Goal: Task Accomplishment & Management: Use online tool/utility

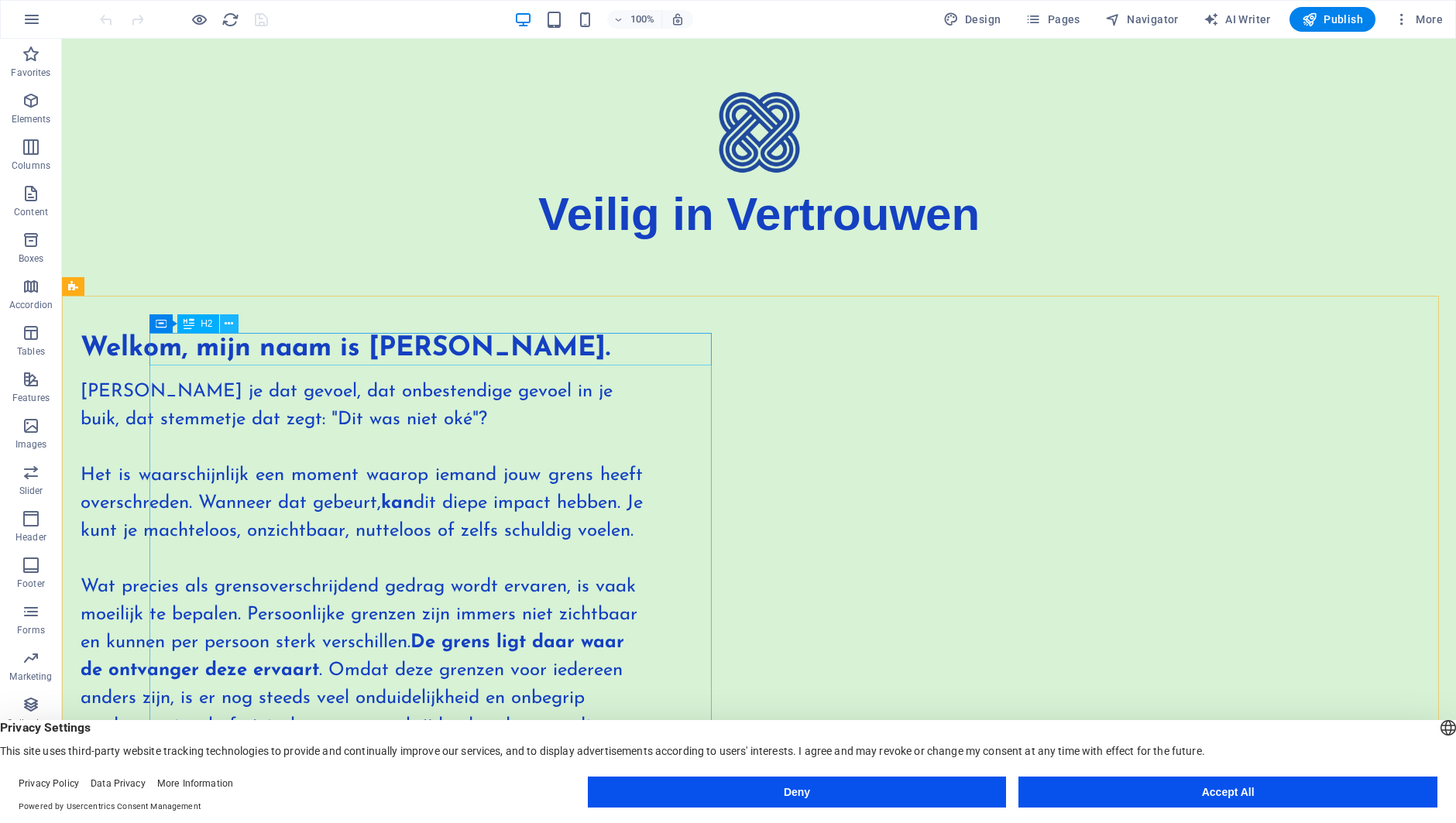
click at [231, 321] on icon at bounding box center [228, 324] width 8 height 16
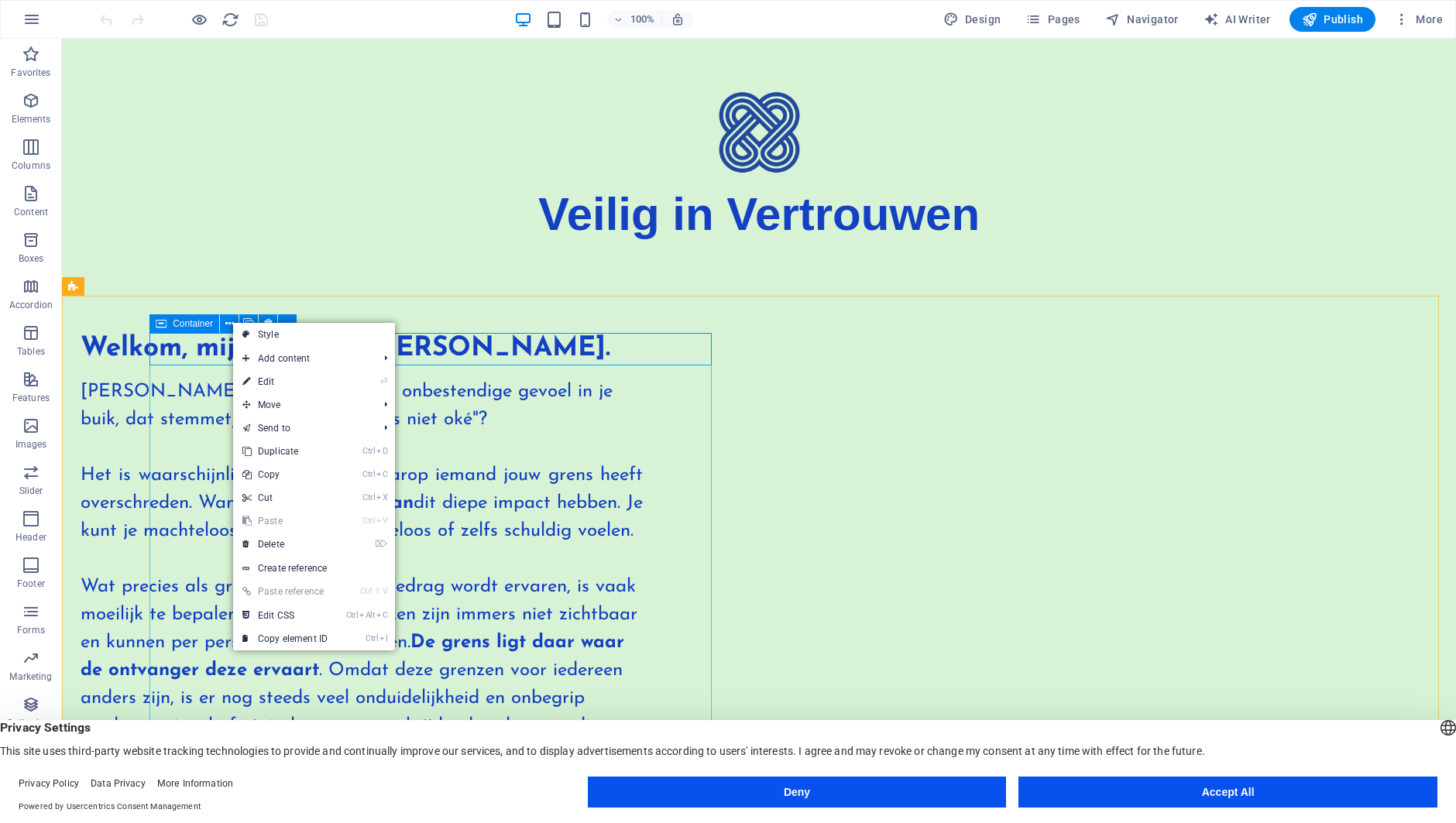
click at [162, 324] on icon at bounding box center [161, 323] width 11 height 19
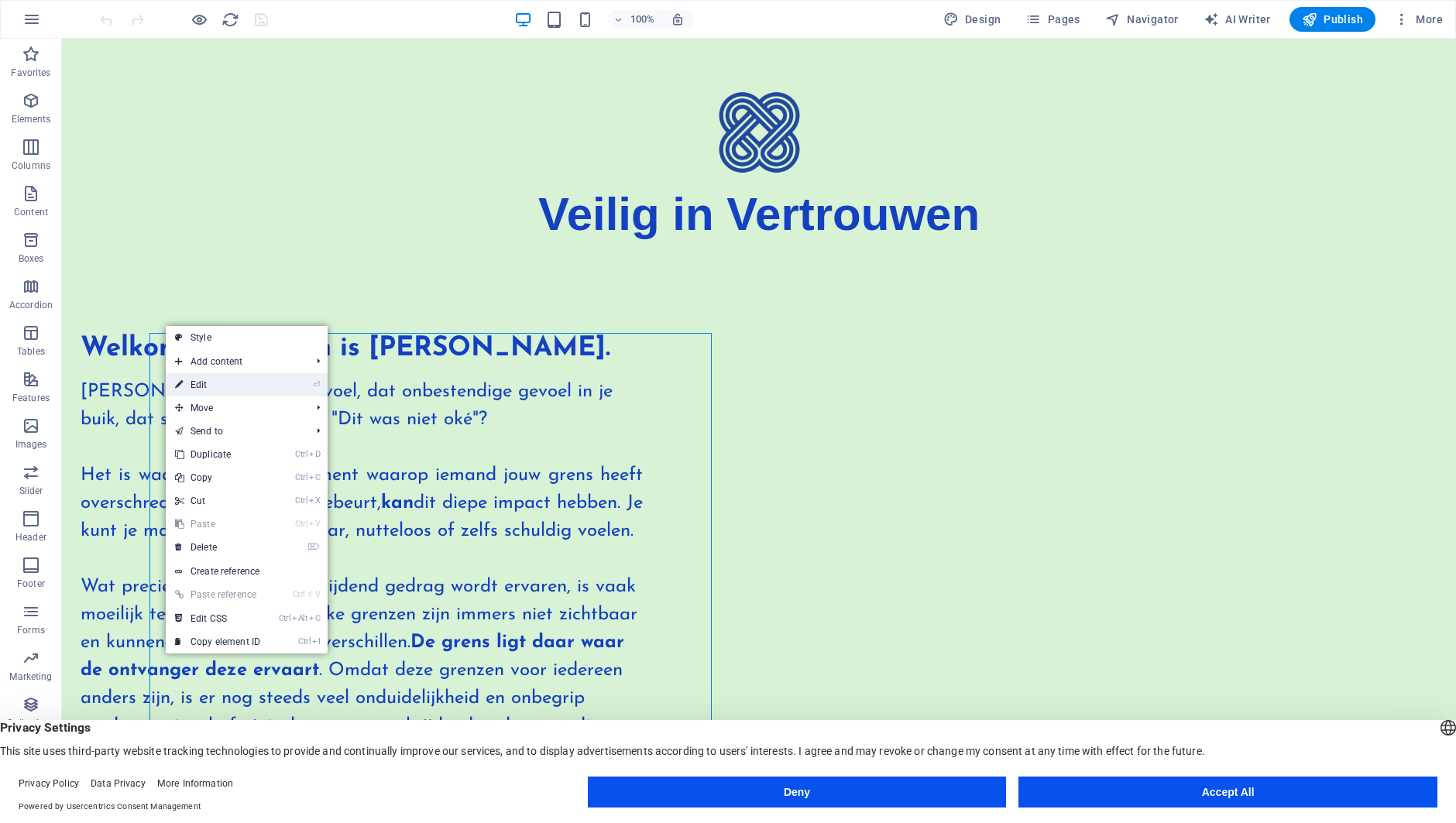
click at [181, 390] on icon at bounding box center [178, 385] width 8 height 23
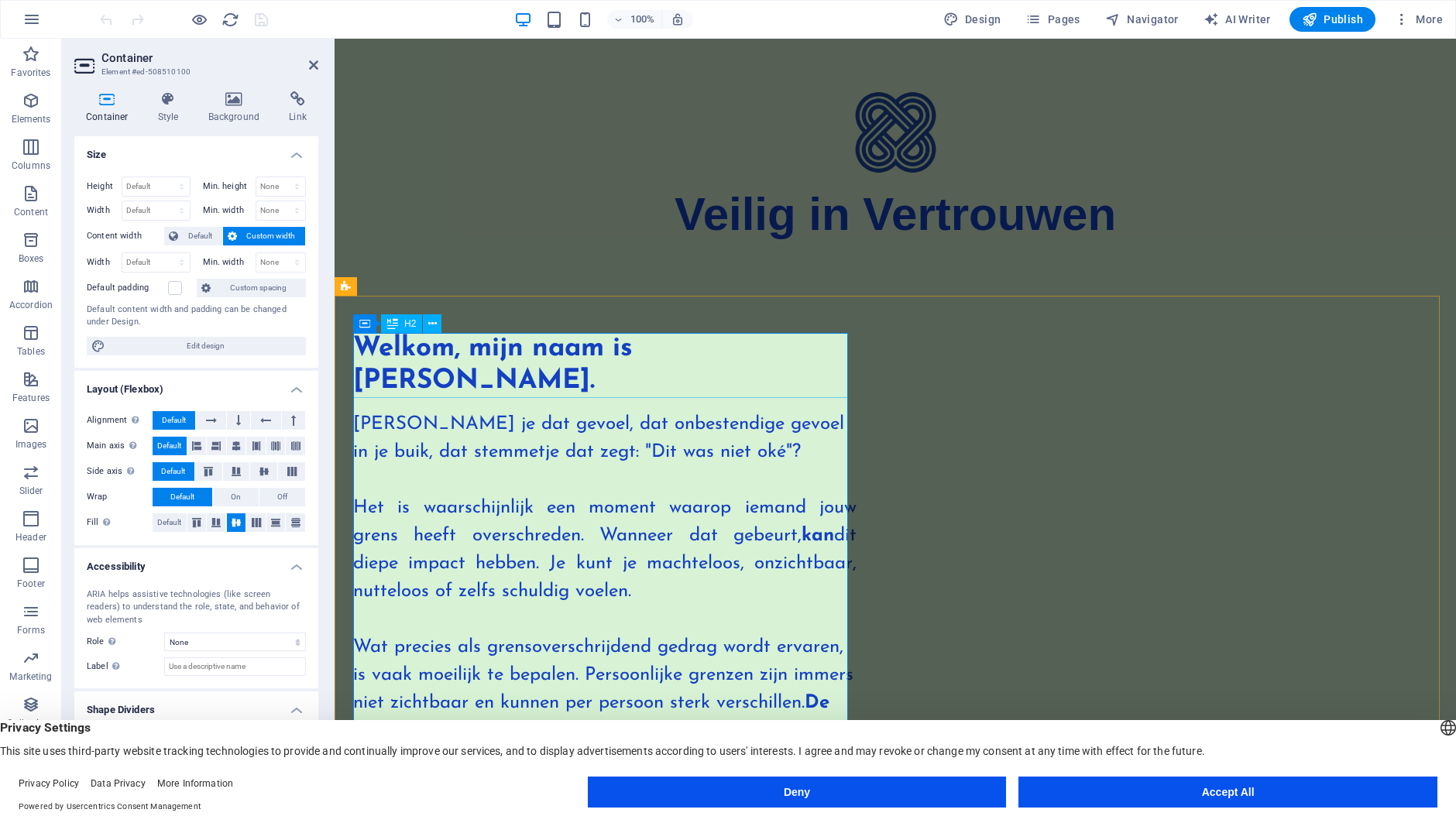
click at [520, 381] on div "Welkom, mijn naam is [PERSON_NAME]." at bounding box center [604, 366] width 503 height 65
click at [525, 378] on div "Welkom, mijn naam is [PERSON_NAME]." at bounding box center [604, 366] width 503 height 65
click at [531, 376] on div "Welkom, mijn naam is [PERSON_NAME]." at bounding box center [604, 366] width 503 height 65
click at [108, 104] on icon at bounding box center [107, 98] width 66 height 15
click at [432, 319] on icon at bounding box center [432, 324] width 8 height 16
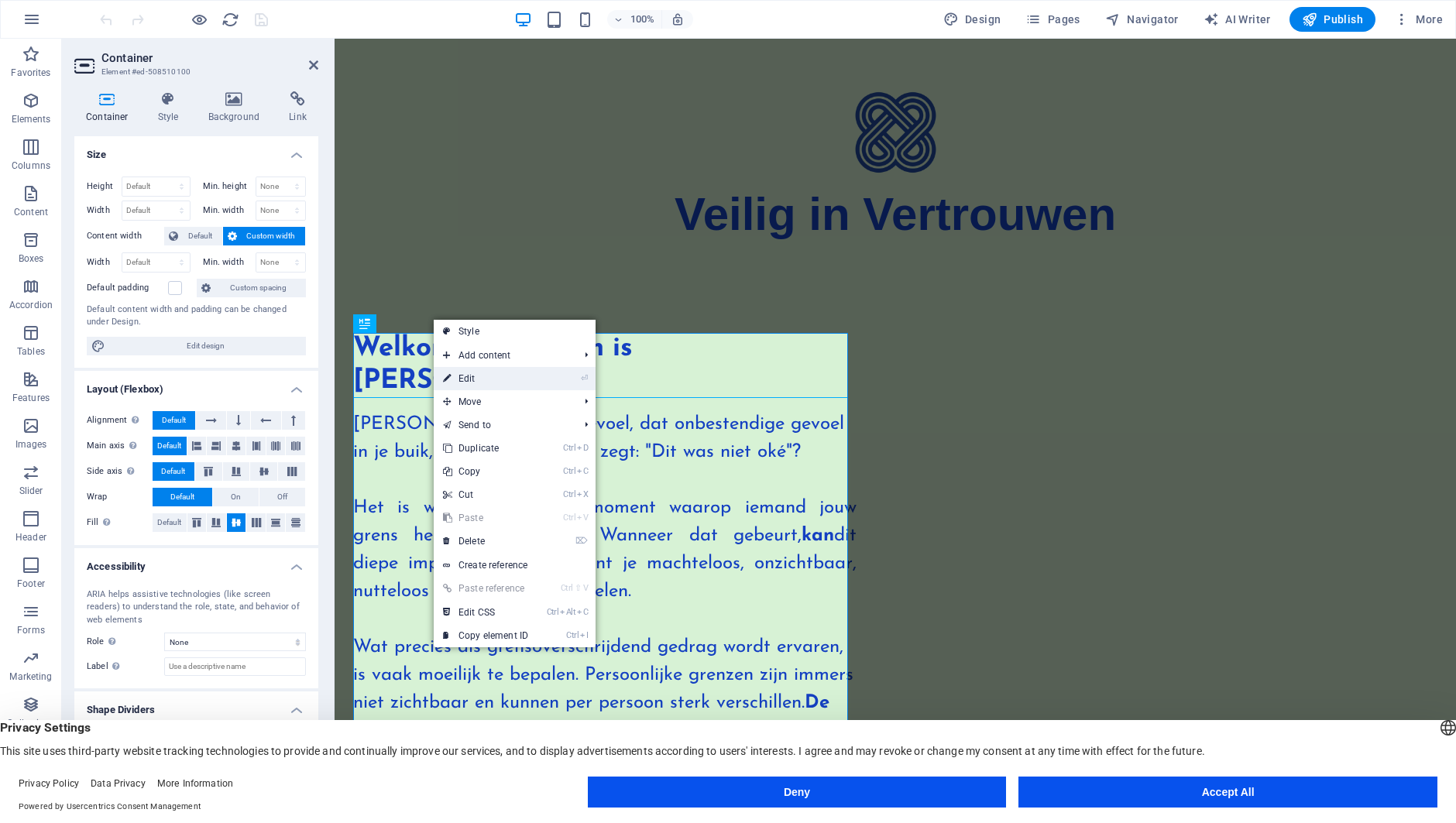
click at [468, 378] on link "⏎ Edit" at bounding box center [485, 379] width 104 height 23
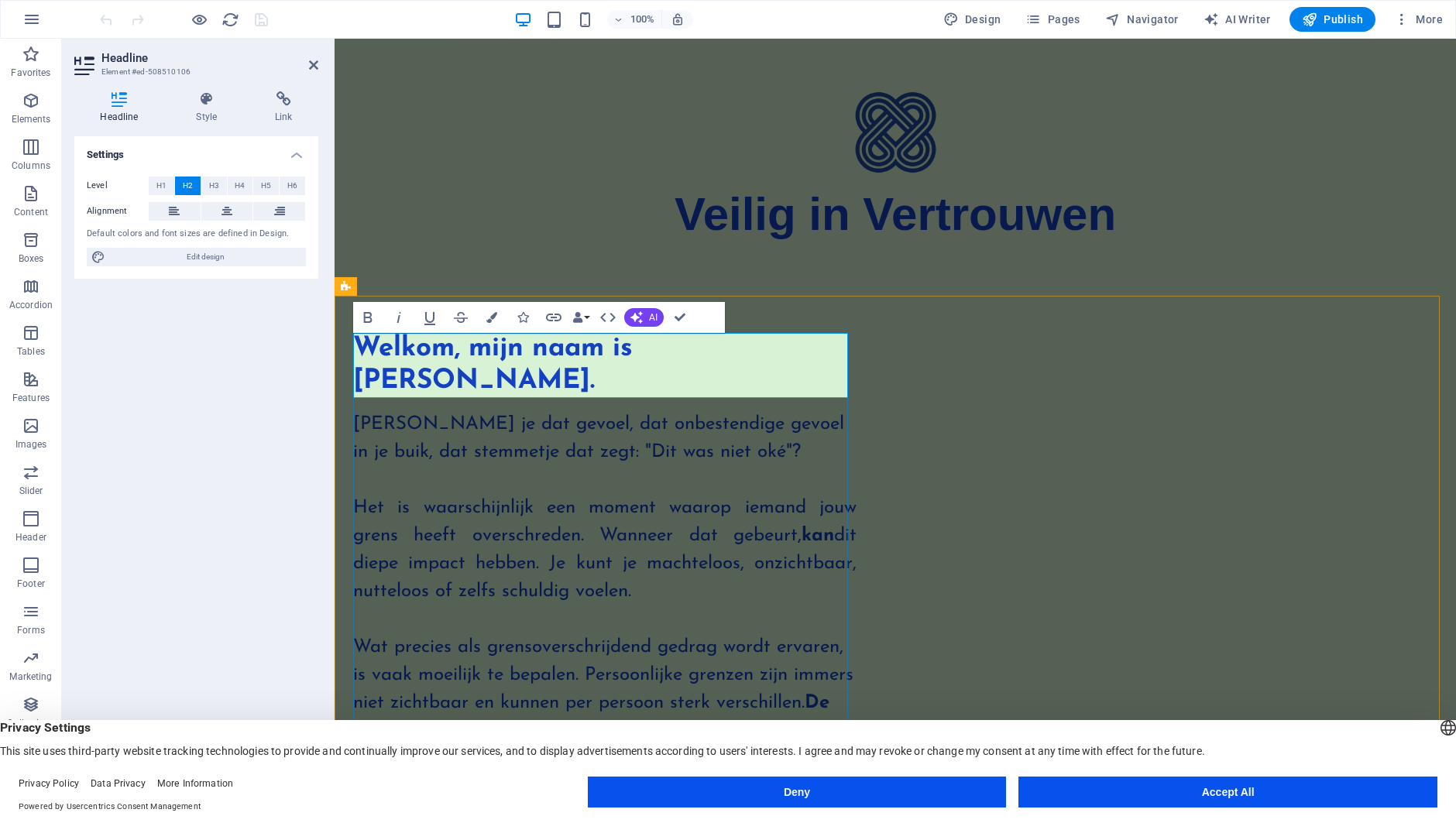
click at [540, 385] on h2 "Welkom, mijn naam is [PERSON_NAME]." at bounding box center [604, 366] width 503 height 65
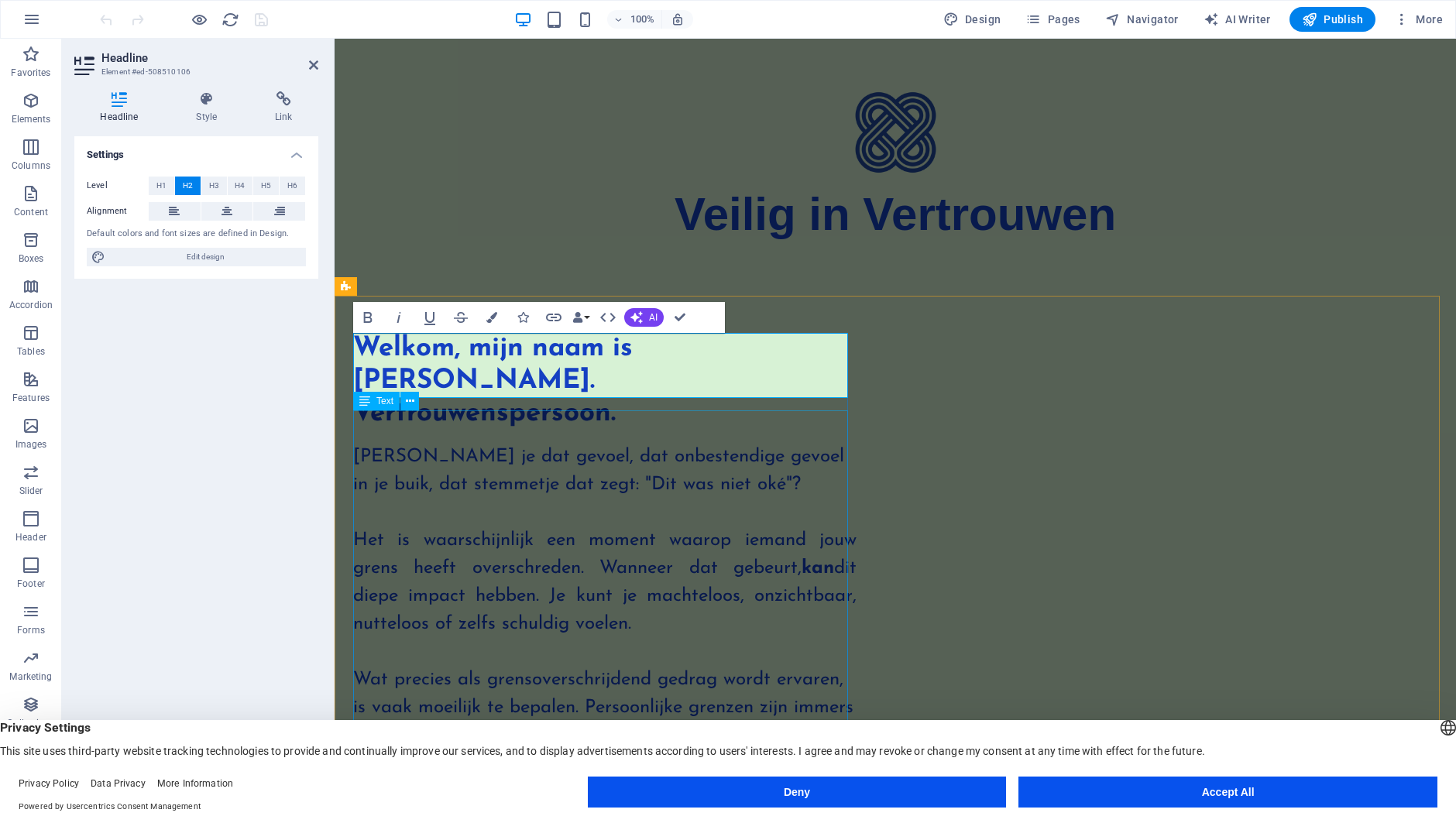
click at [525, 491] on div "[PERSON_NAME] je dat gevoel, dat onbestendige gevoel in je buik, dat stemmetje …" at bounding box center [604, 722] width 503 height 559
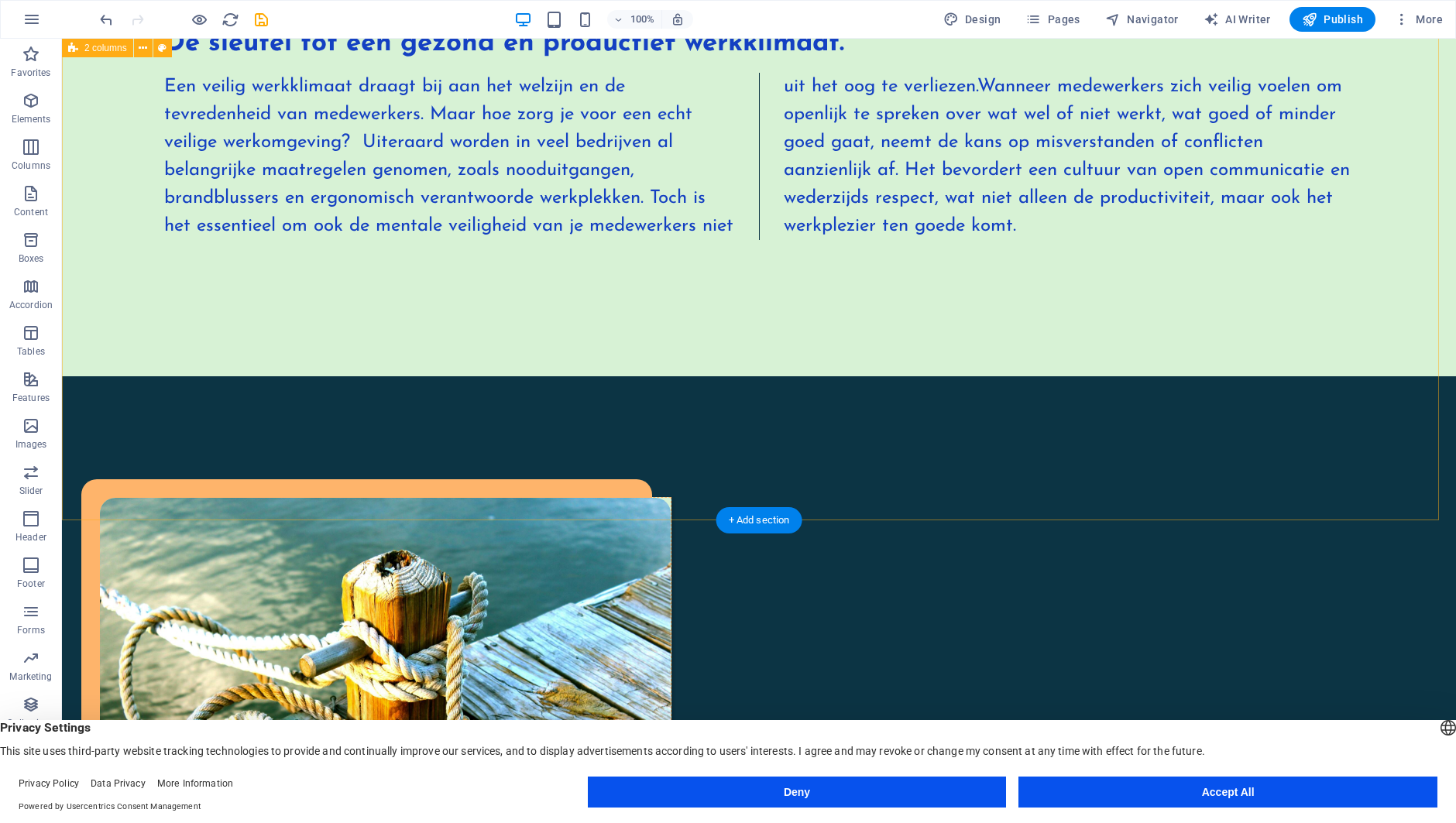
scroll to position [1951, 0]
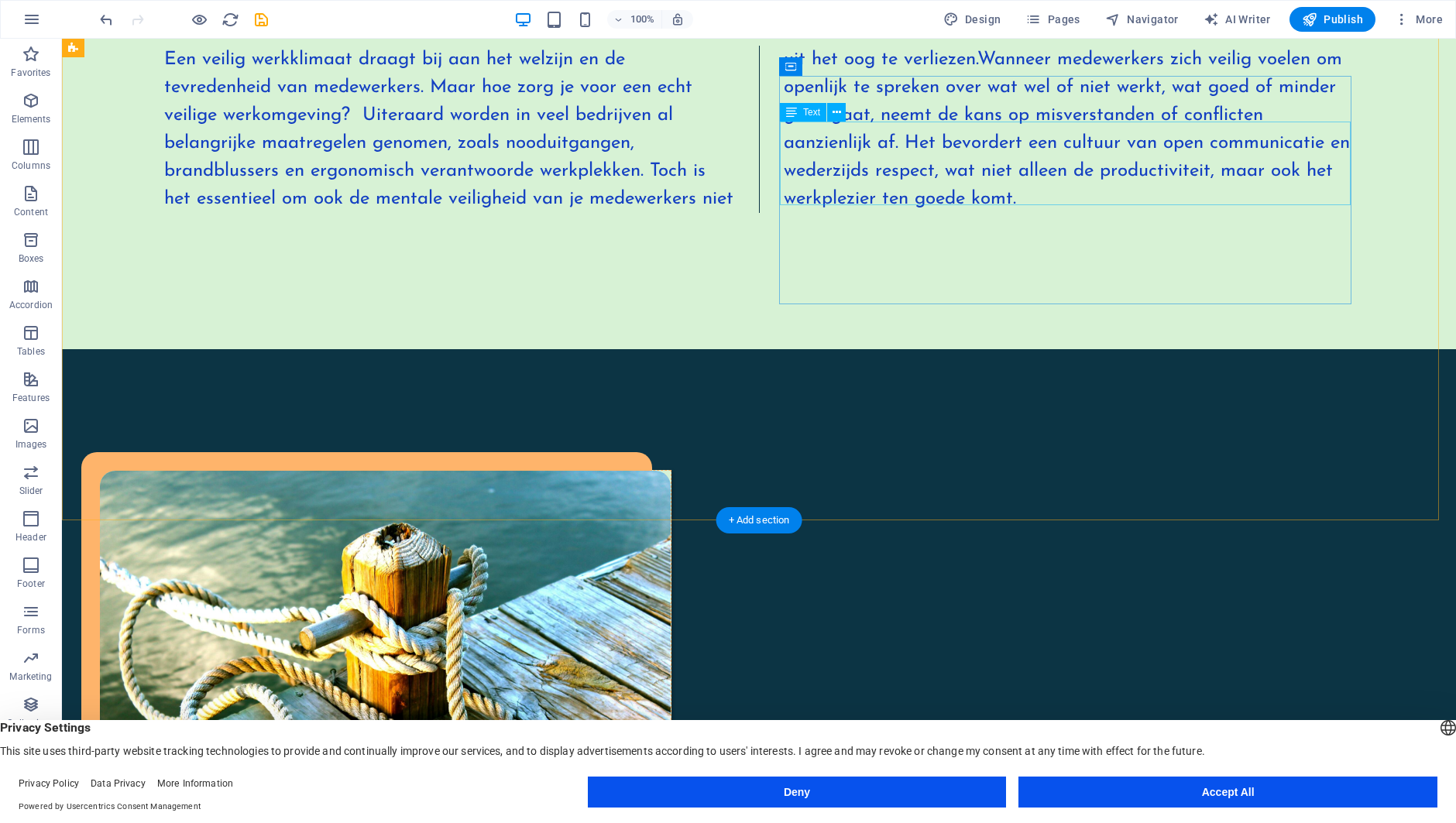
click at [794, 114] on icon at bounding box center [791, 112] width 11 height 19
click at [837, 114] on icon at bounding box center [837, 113] width 8 height 16
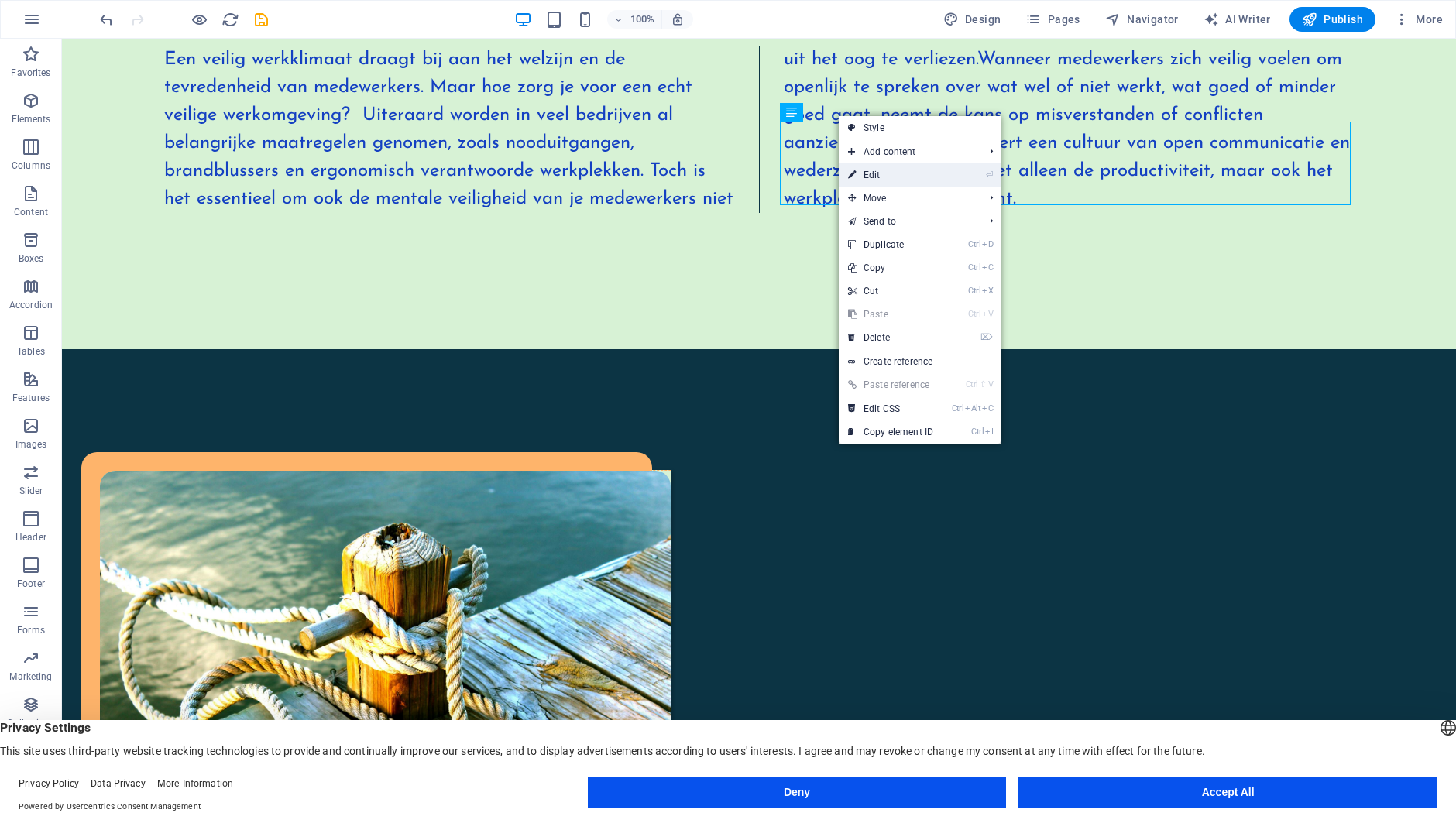
drag, startPoint x: 862, startPoint y: 173, endPoint x: 643, endPoint y: 137, distance: 221.9
click at [862, 173] on link "⏎ Edit" at bounding box center [890, 175] width 104 height 23
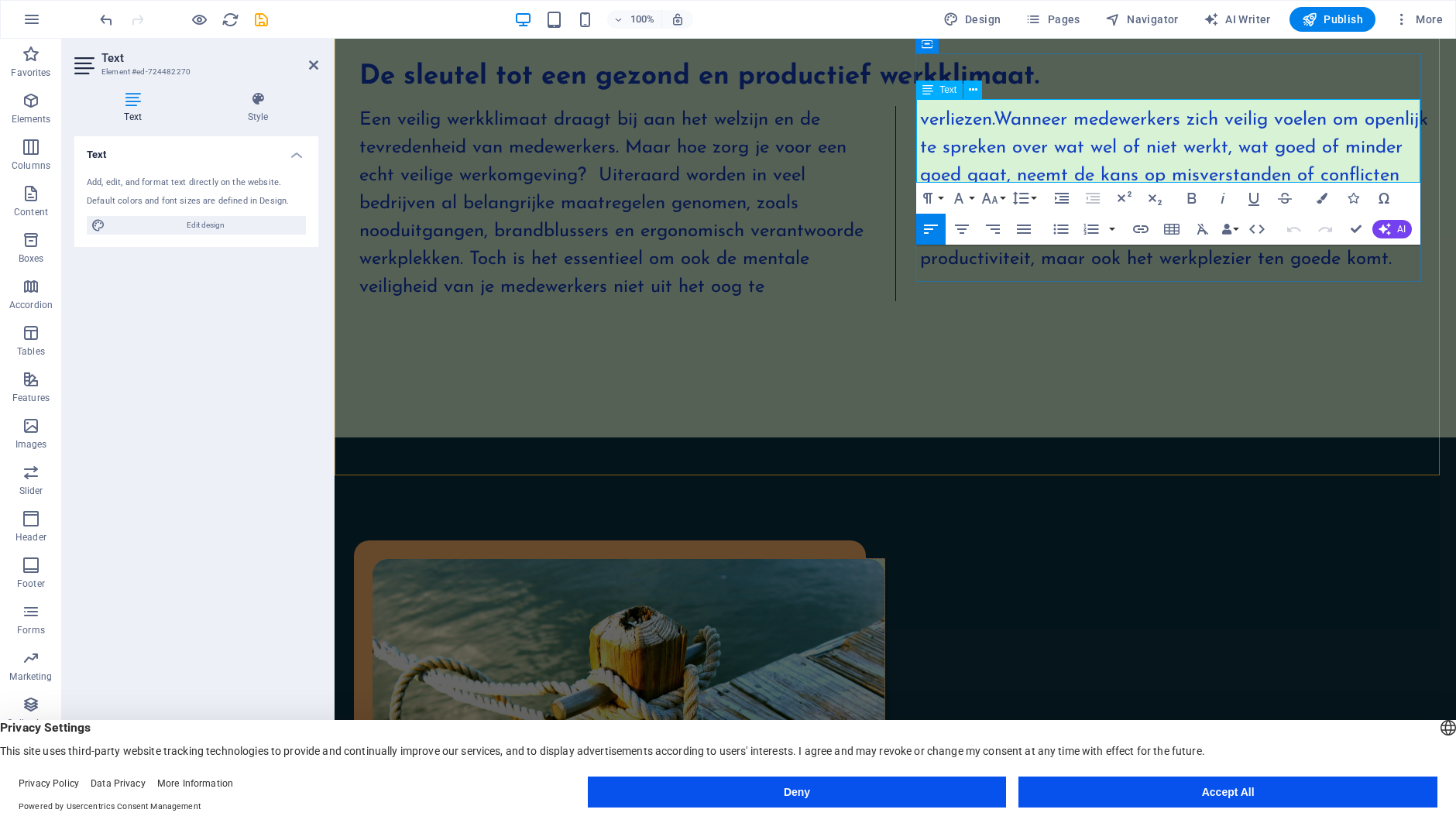
scroll to position [2007, 0]
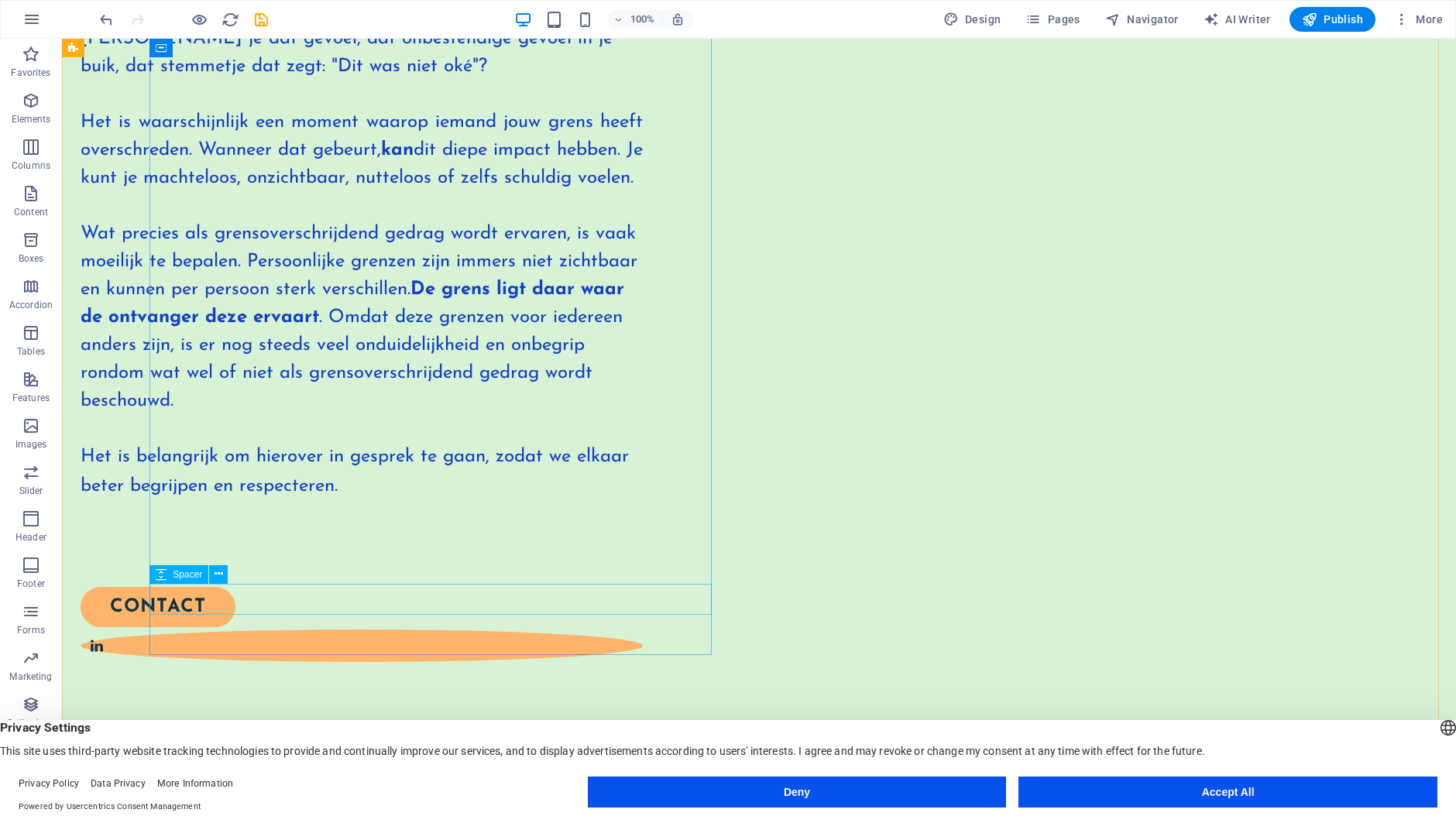
scroll to position [407, 0]
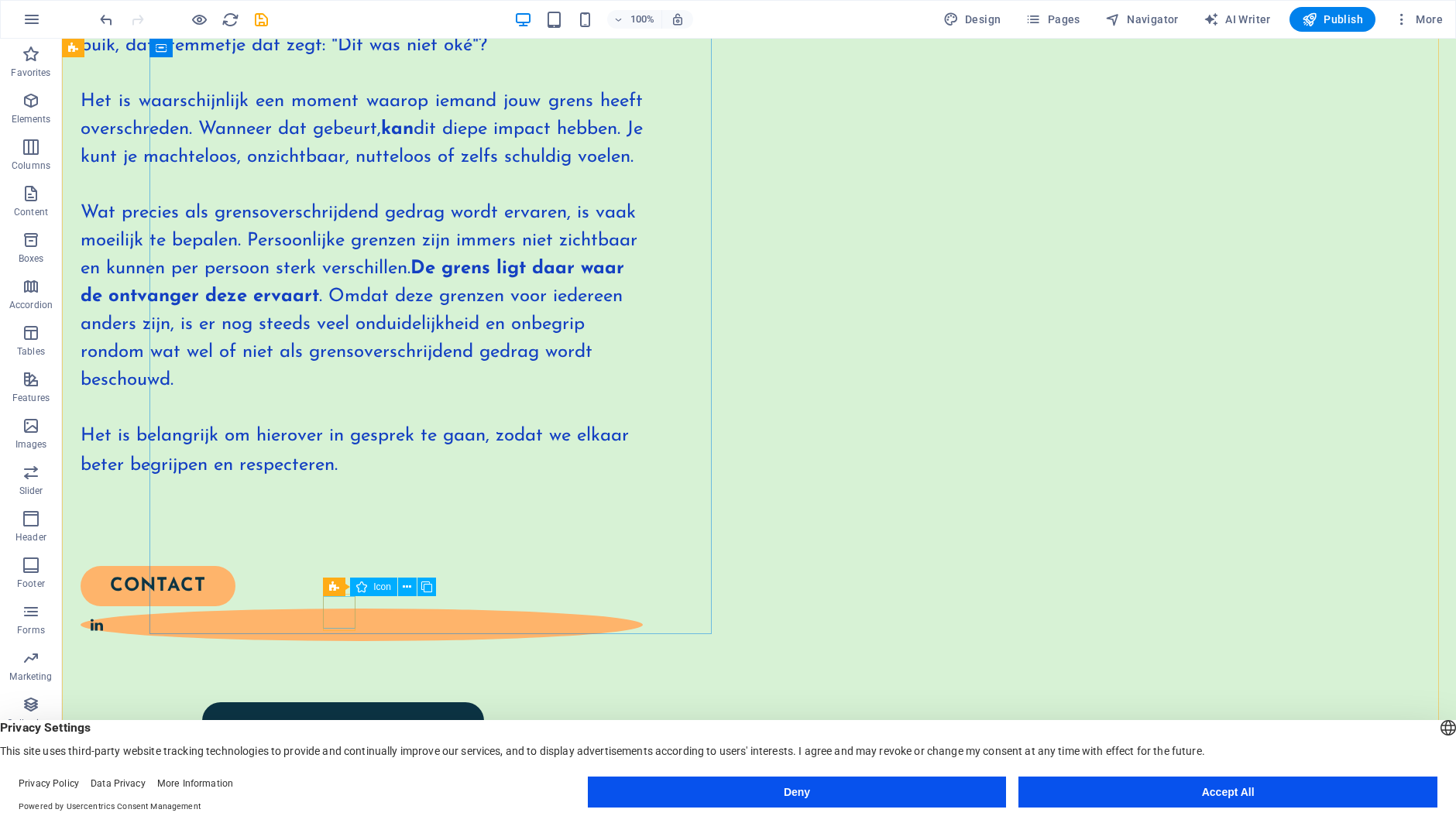
click at [374, 584] on div "Icon" at bounding box center [374, 587] width 47 height 19
click at [808, 786] on button "Deny" at bounding box center [797, 792] width 419 height 31
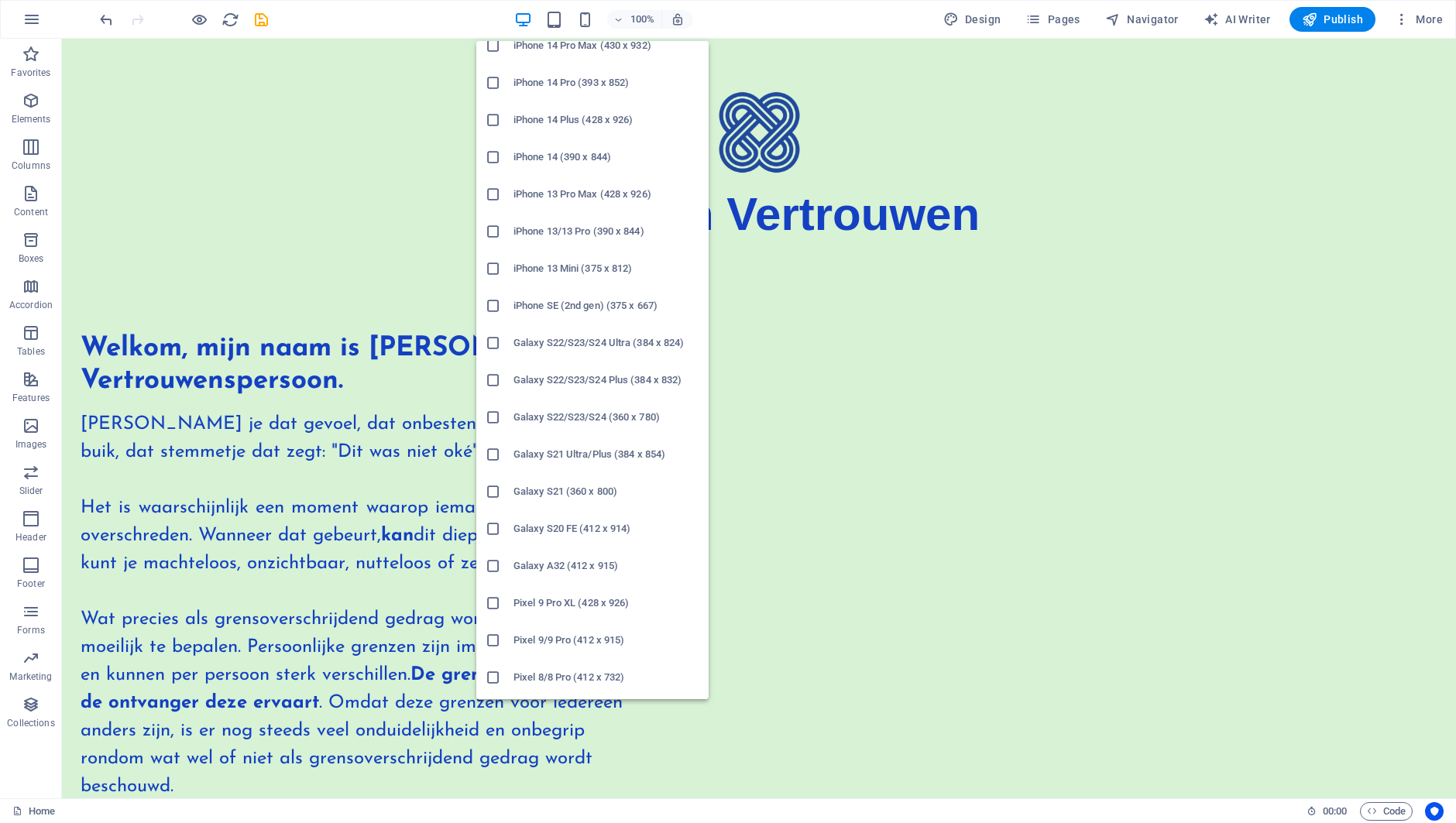
scroll to position [201, 0]
click at [490, 375] on icon at bounding box center [493, 379] width 15 height 15
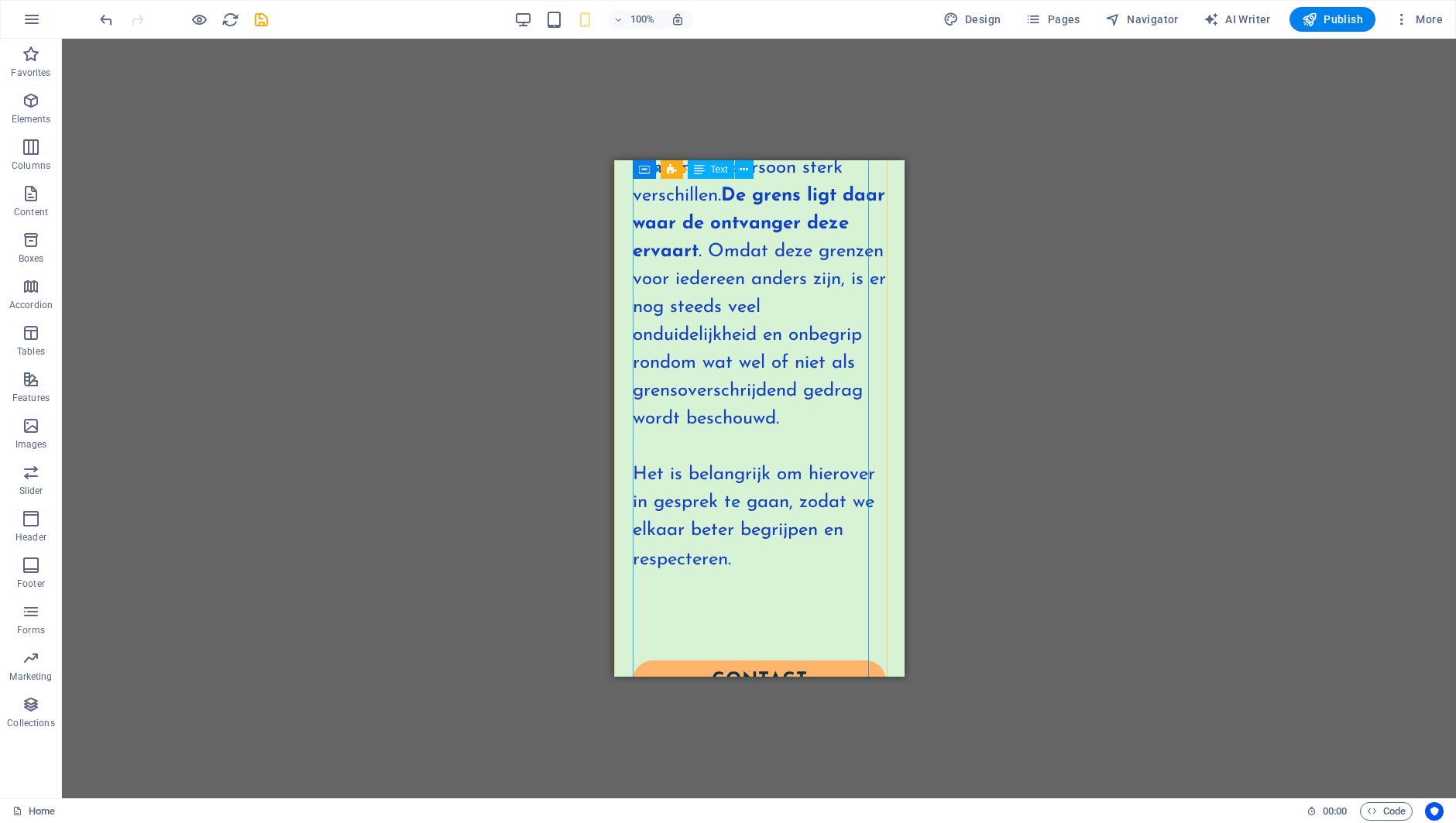
scroll to position [894, 0]
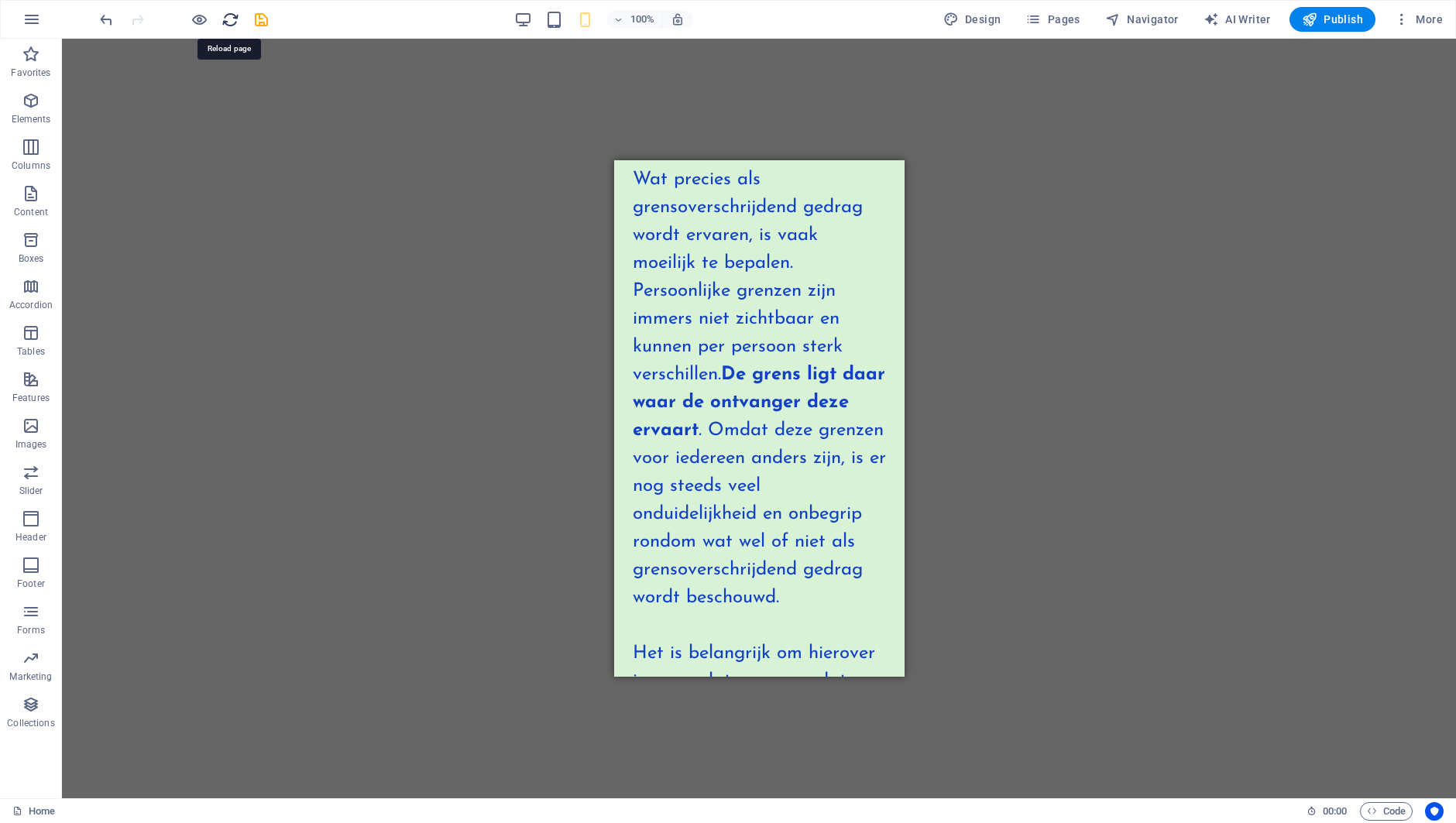
click at [228, 22] on icon "reload" at bounding box center [231, 20] width 18 height 18
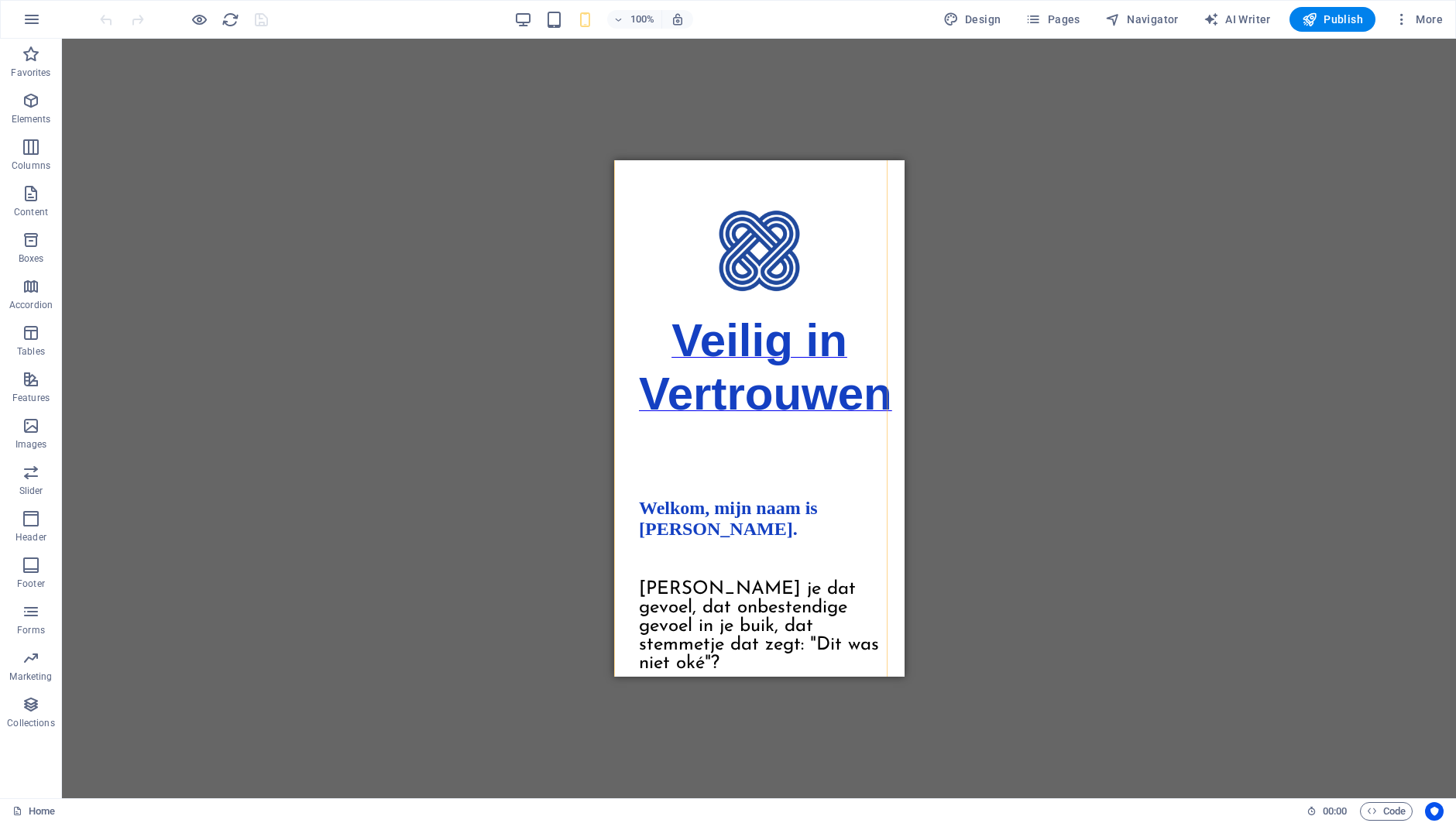
scroll to position [0, 0]
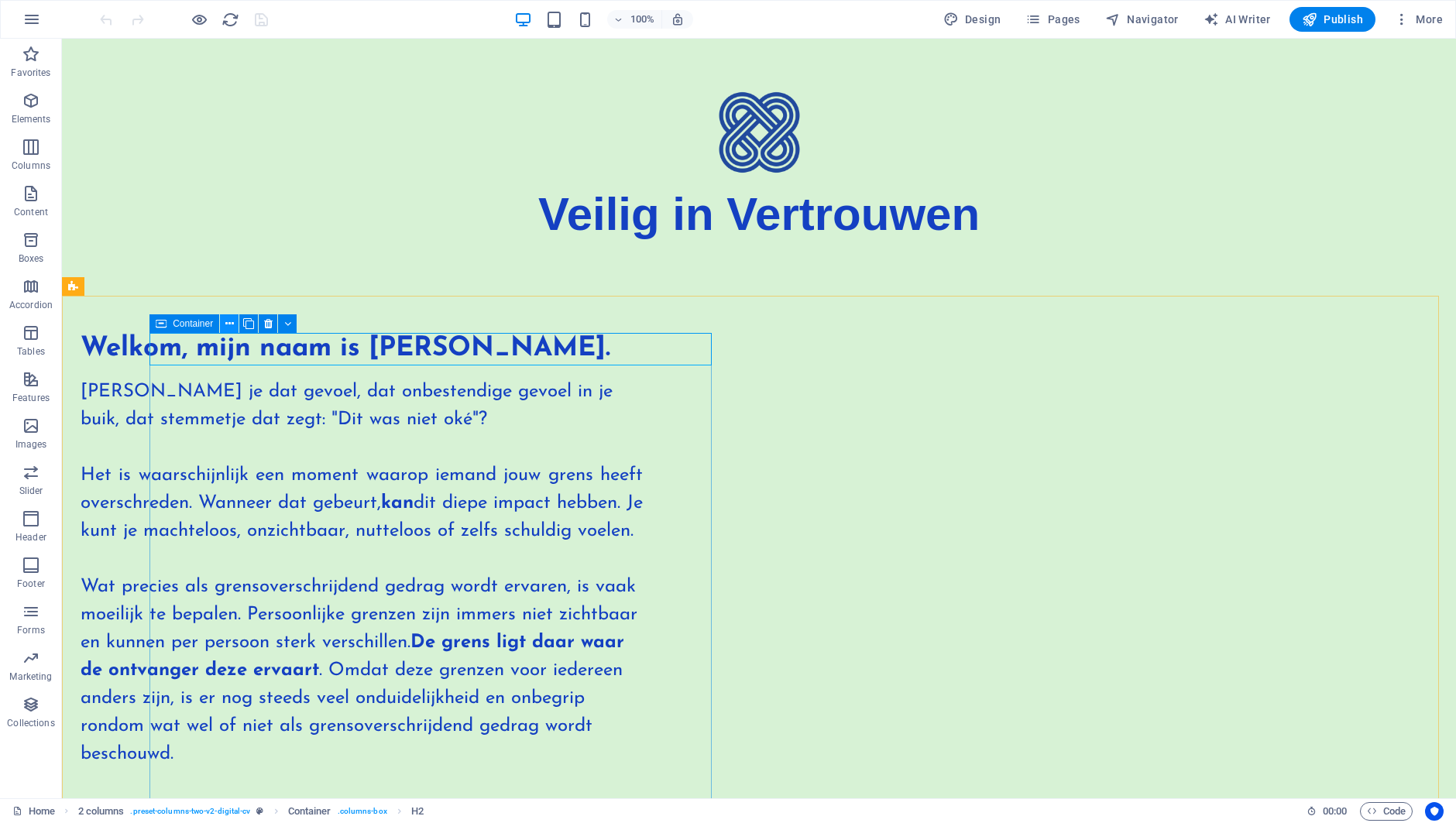
click at [230, 320] on icon at bounding box center [229, 324] width 8 height 16
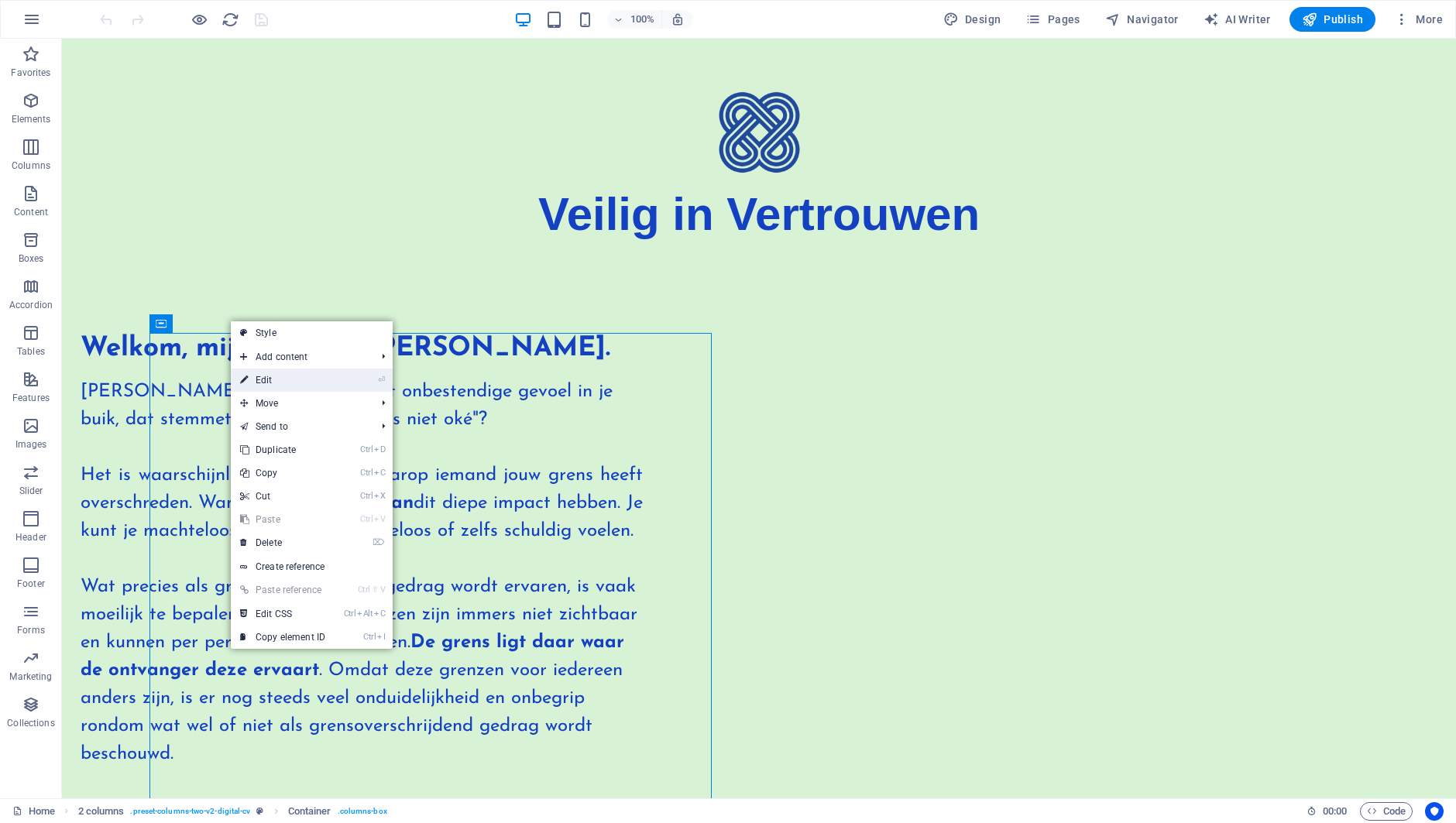
click at [249, 380] on link "⏎ Edit" at bounding box center [282, 380] width 104 height 23
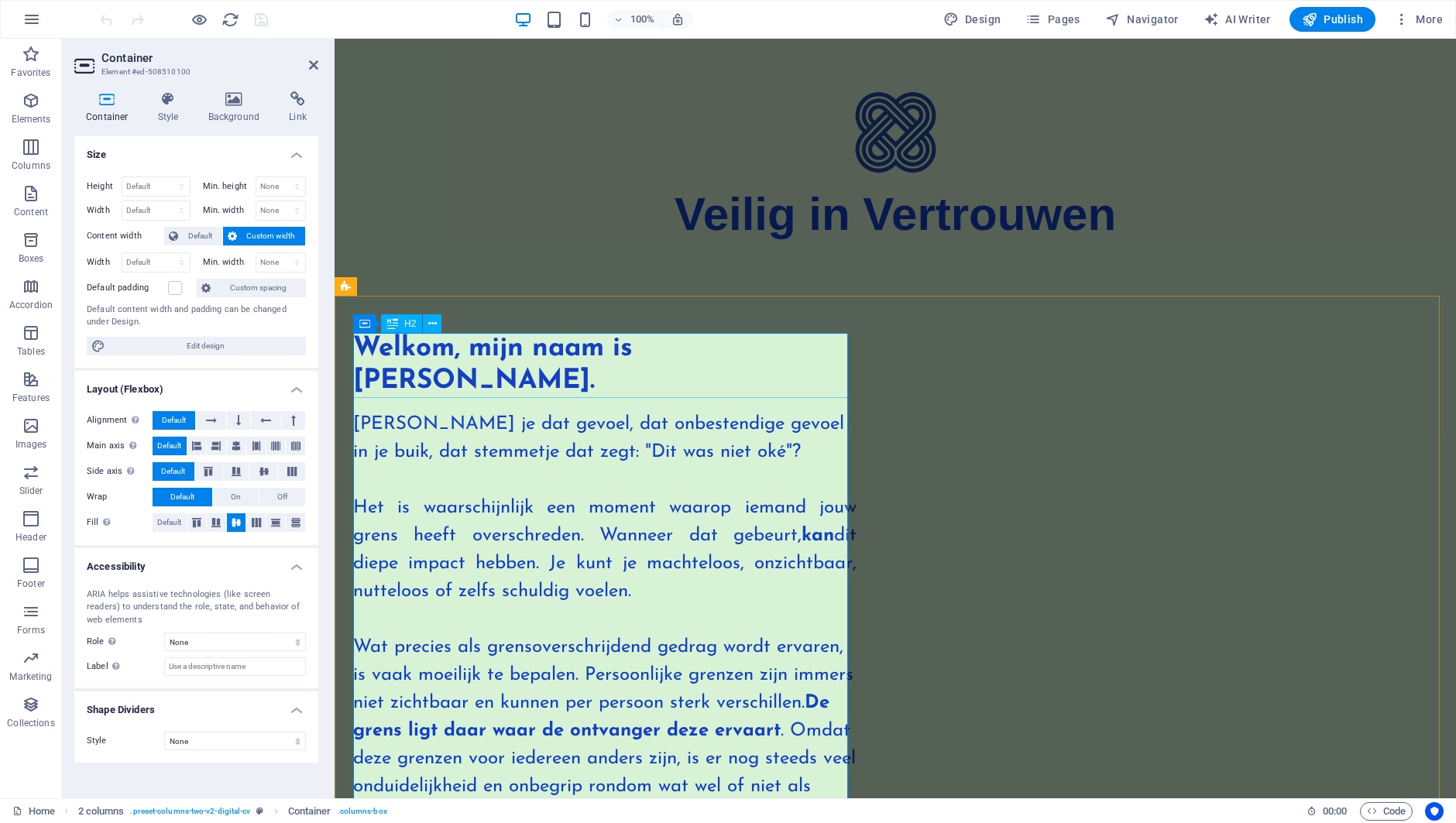
click at [522, 381] on div "Welkom, mijn naam is [PERSON_NAME]." at bounding box center [604, 366] width 503 height 65
click at [525, 379] on div "Welkom, mijn naam is [PERSON_NAME]." at bounding box center [604, 366] width 503 height 65
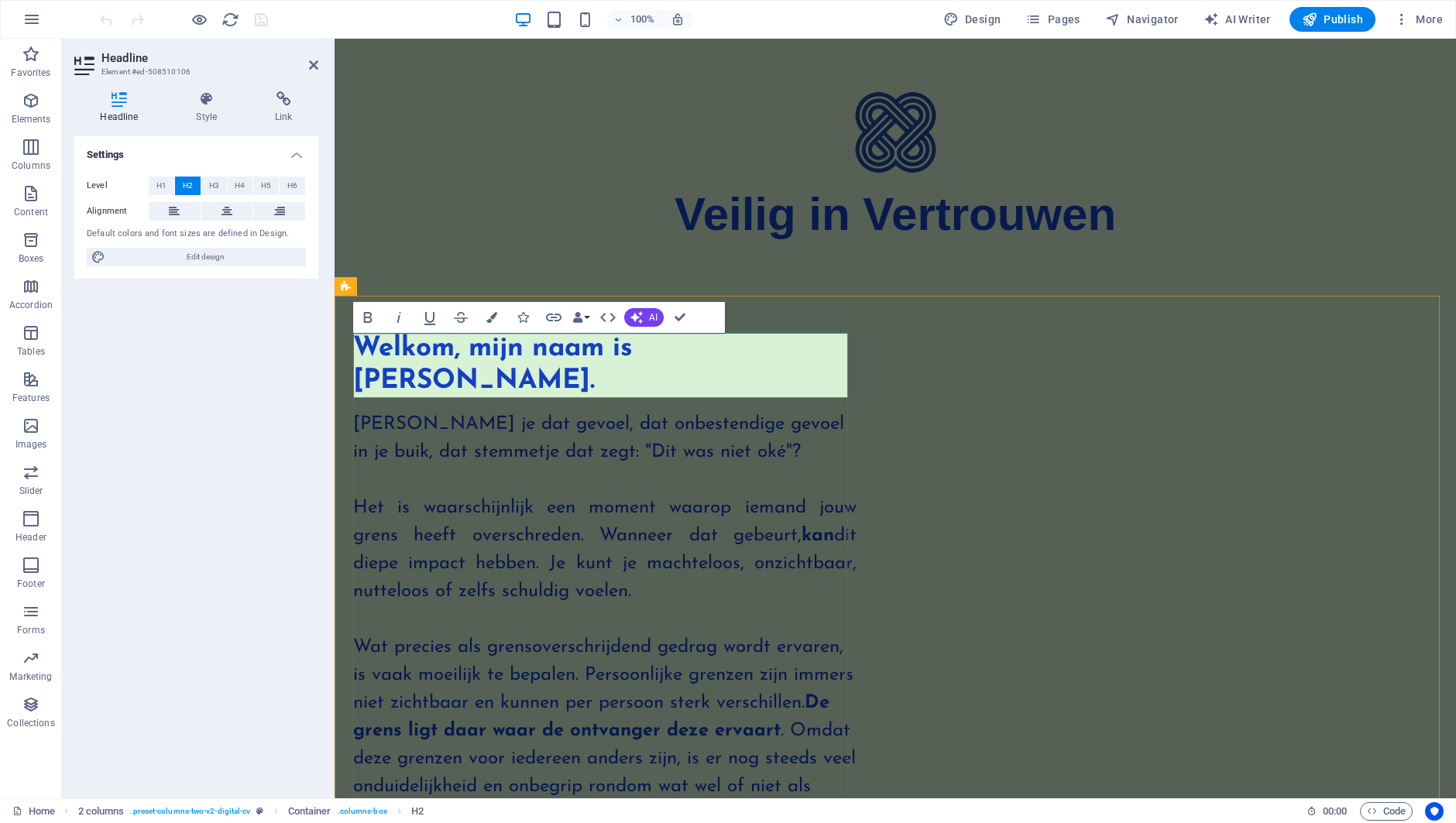
click at [525, 379] on h2 "Welkom, mijn naam is [PERSON_NAME]." at bounding box center [604, 366] width 503 height 65
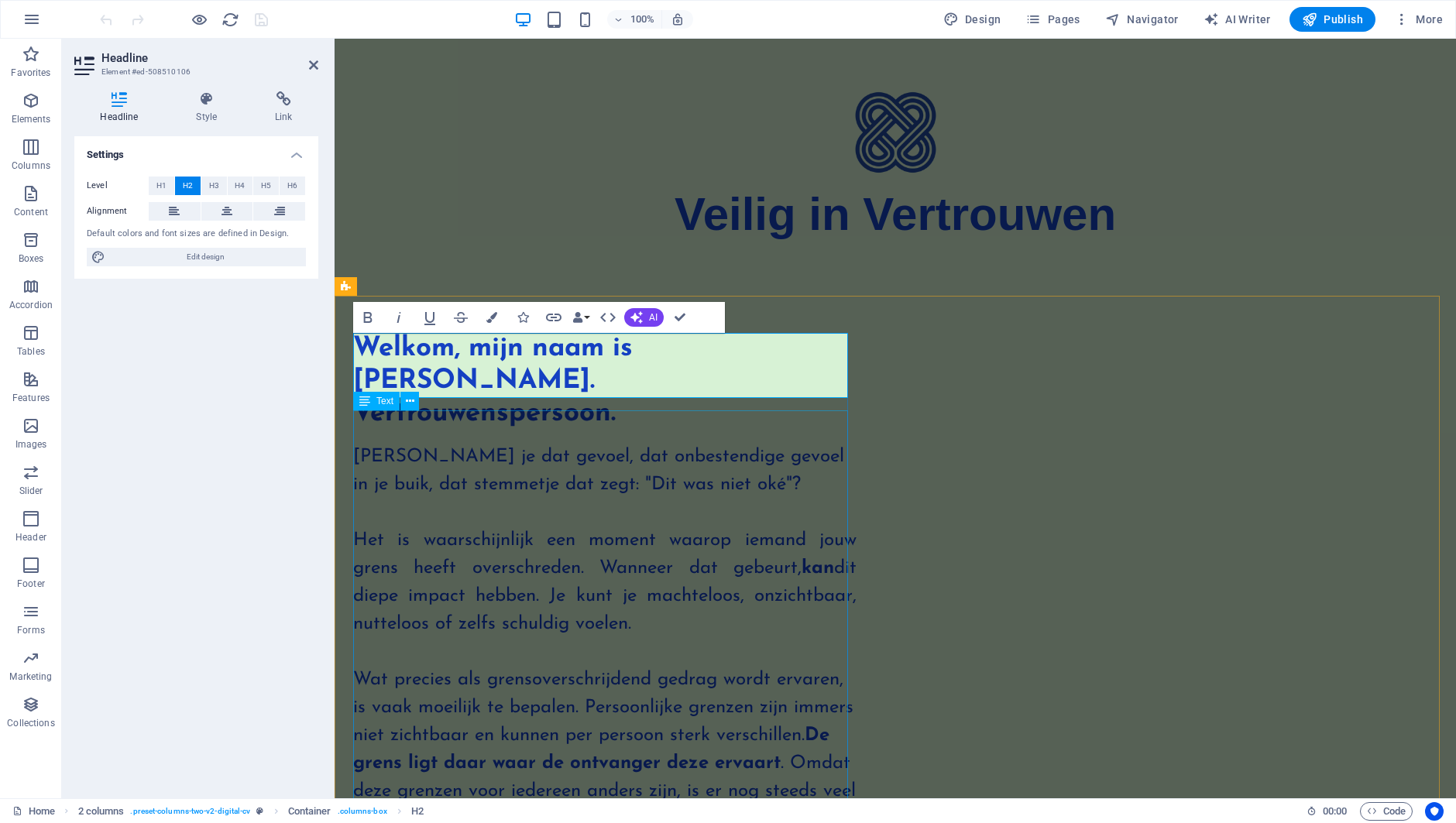
click at [590, 443] on div "[PERSON_NAME] je dat gevoel, dat onbestendige gevoel in je buik, dat stemmetje …" at bounding box center [604, 722] width 503 height 559
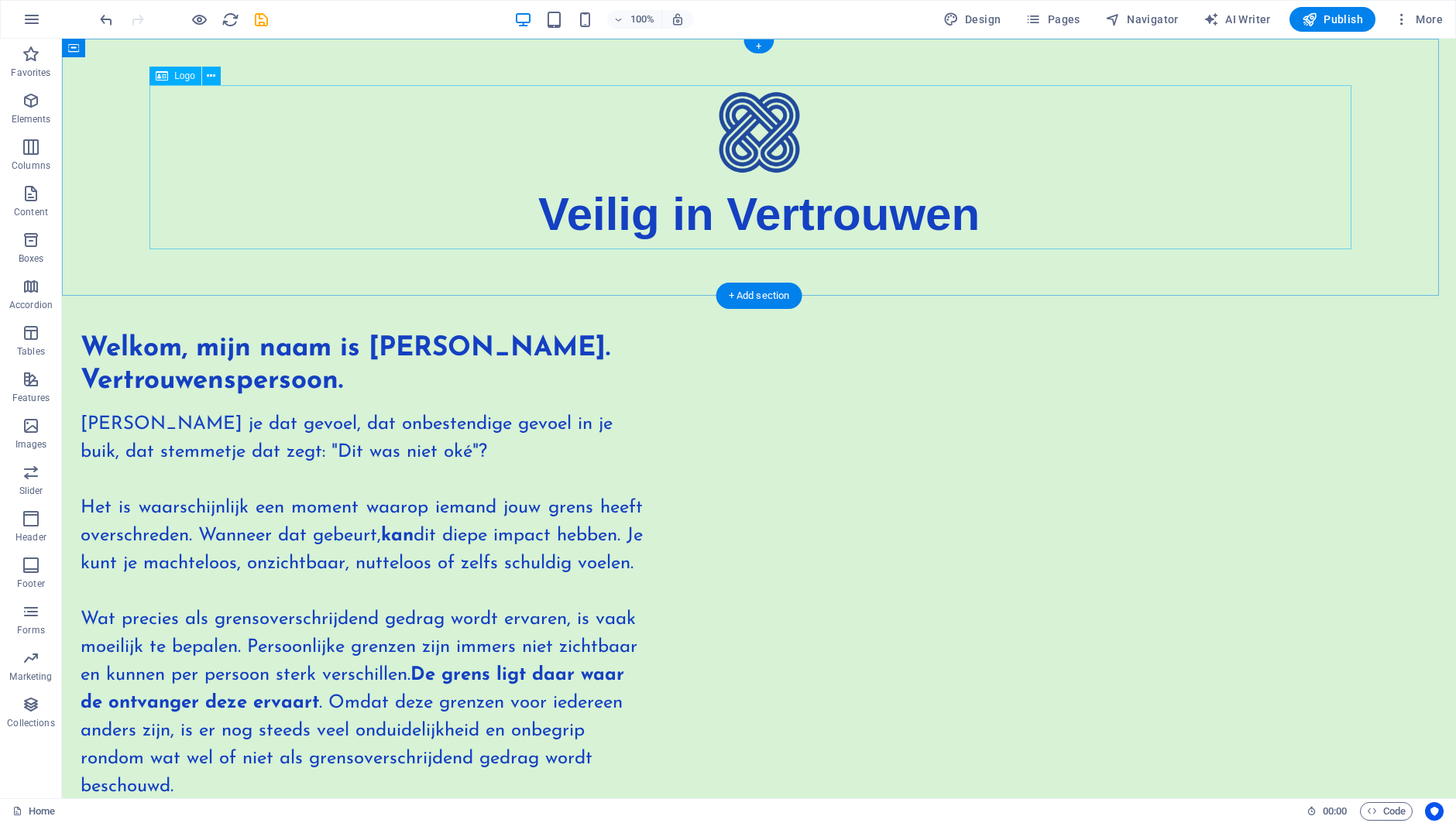
click at [741, 208] on div "Veilig in Vertrouwen" at bounding box center [758, 167] width 1202 height 164
select select "px"
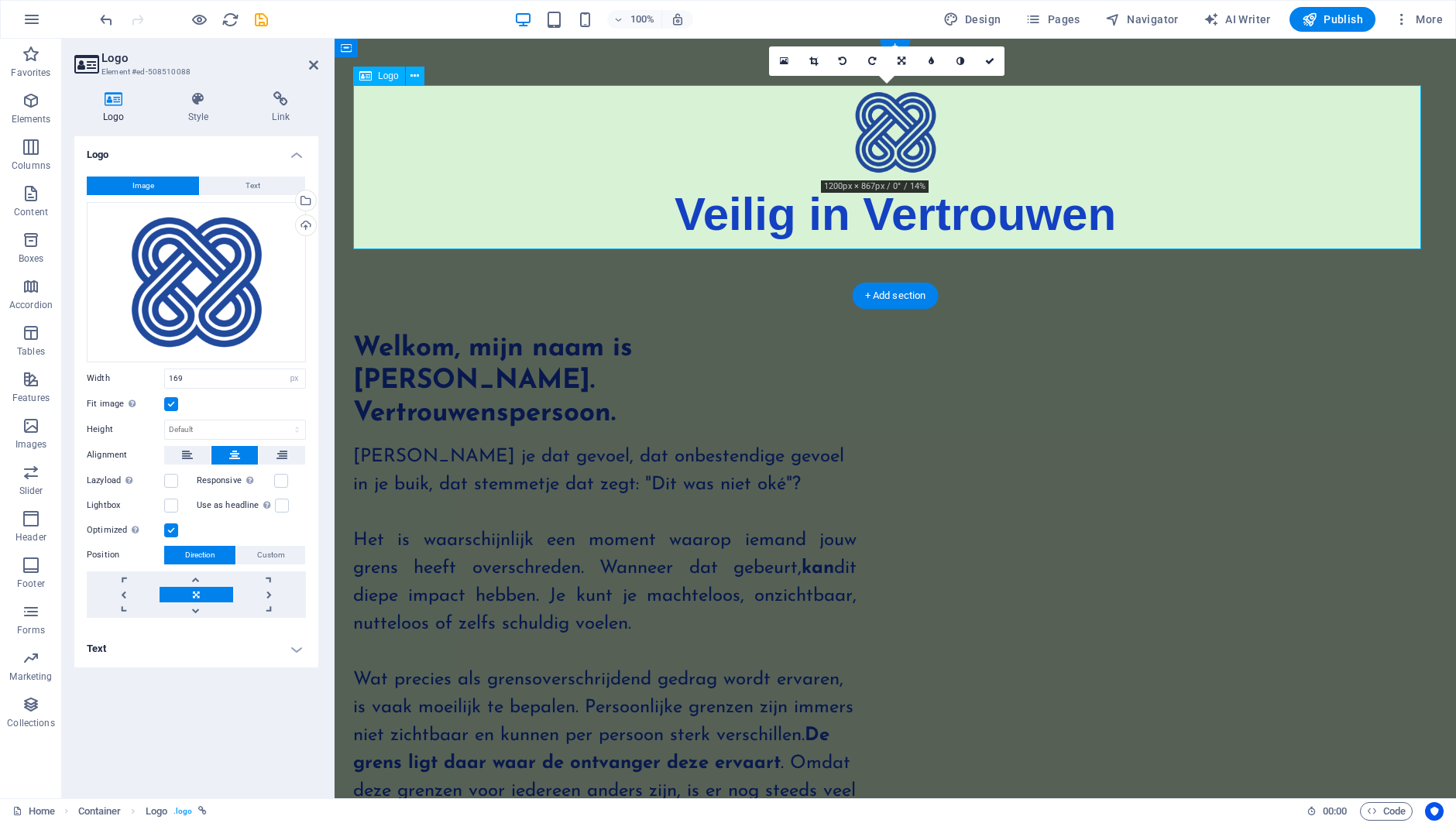
click at [1171, 219] on div "Veilig in Vertrouwen" at bounding box center [895, 167] width 1084 height 164
click at [412, 74] on icon at bounding box center [414, 77] width 8 height 16
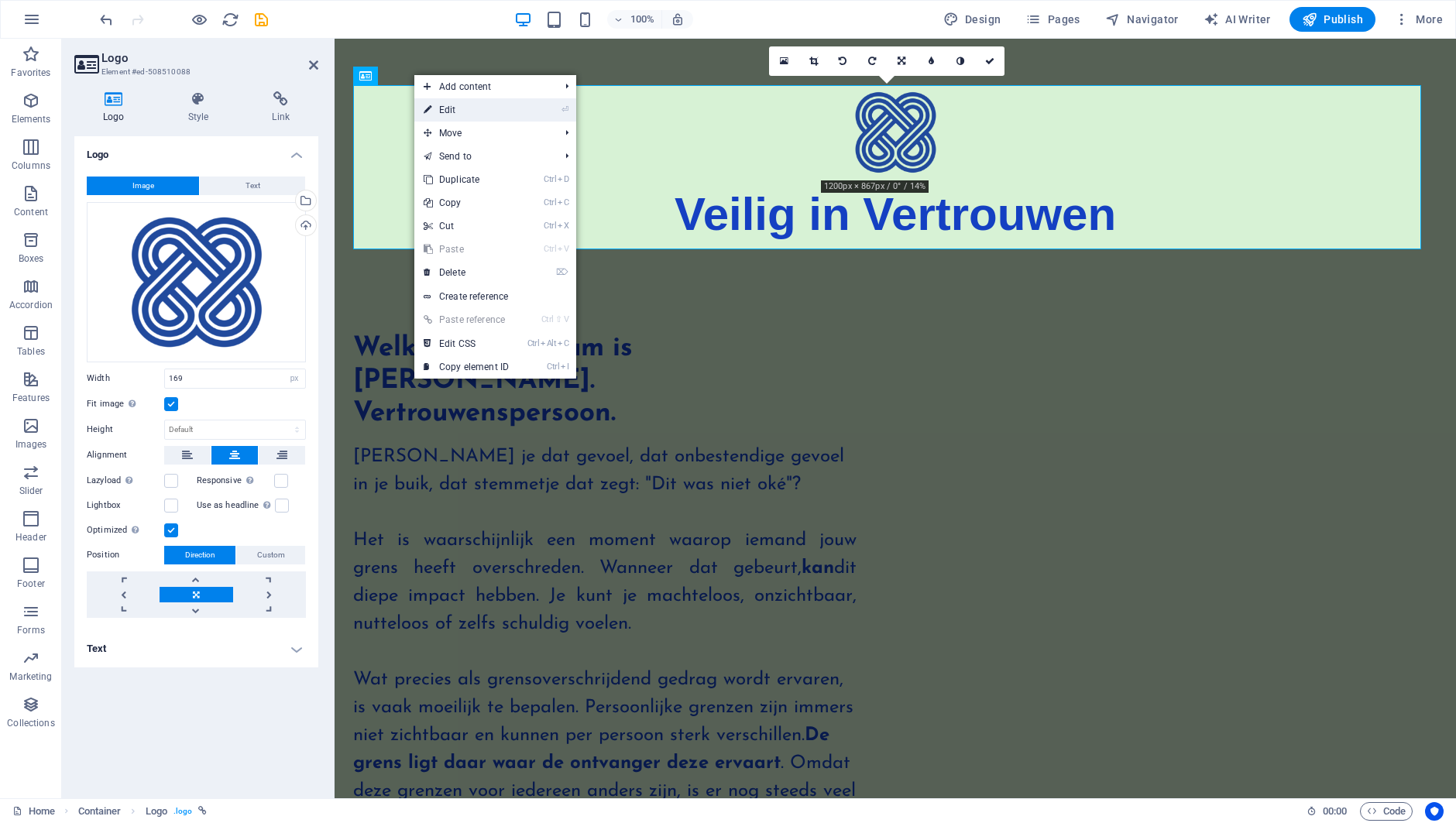
click at [447, 111] on link "⏎ Edit" at bounding box center [466, 110] width 104 height 23
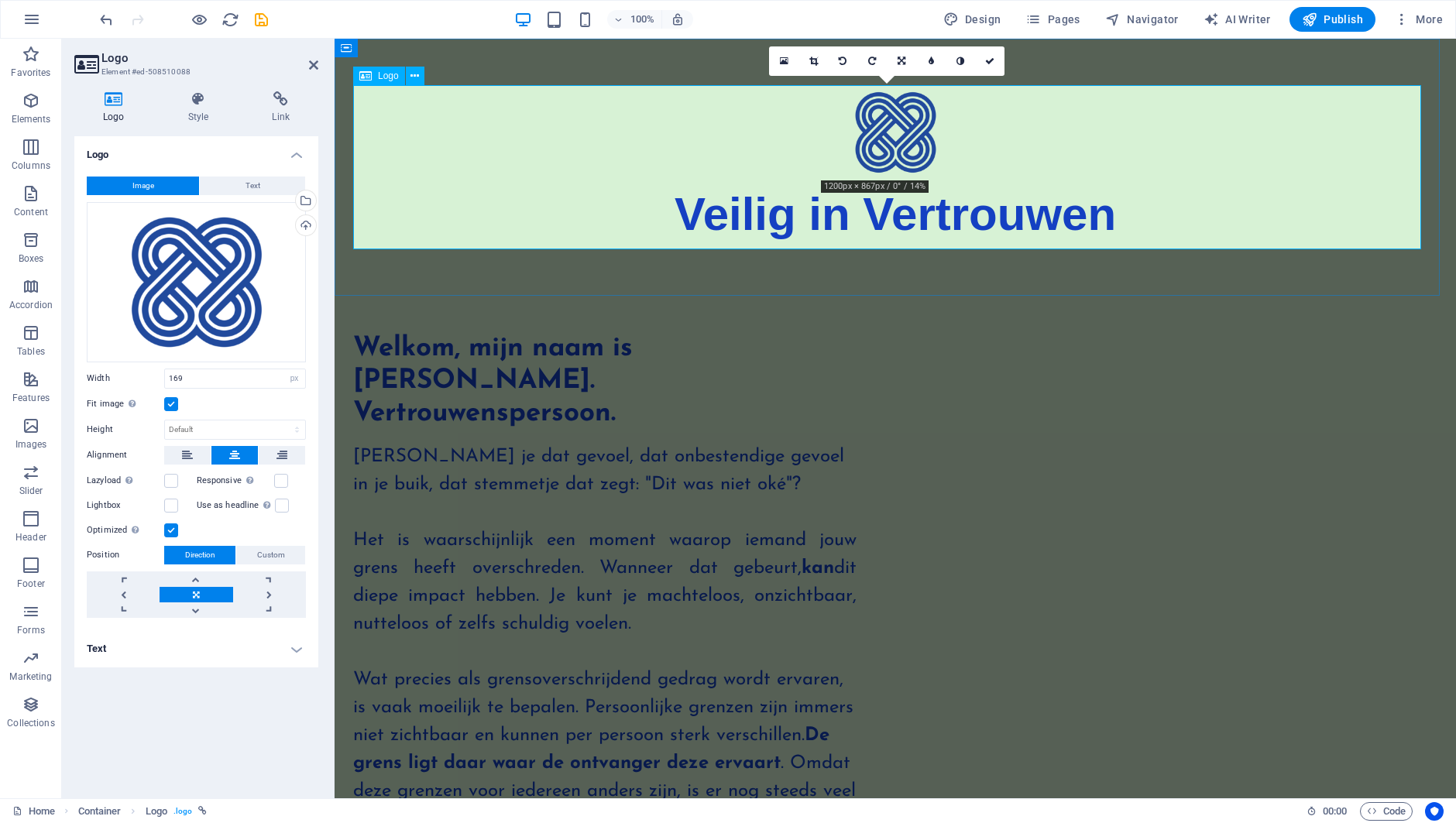
click at [1152, 209] on div "Veilig in Vertrouwen" at bounding box center [895, 167] width 1084 height 164
click at [1138, 214] on div "Veilig in Vertrouwen" at bounding box center [895, 167] width 1084 height 164
click at [1139, 214] on div "Veilig in Vertrouwen" at bounding box center [895, 167] width 1084 height 164
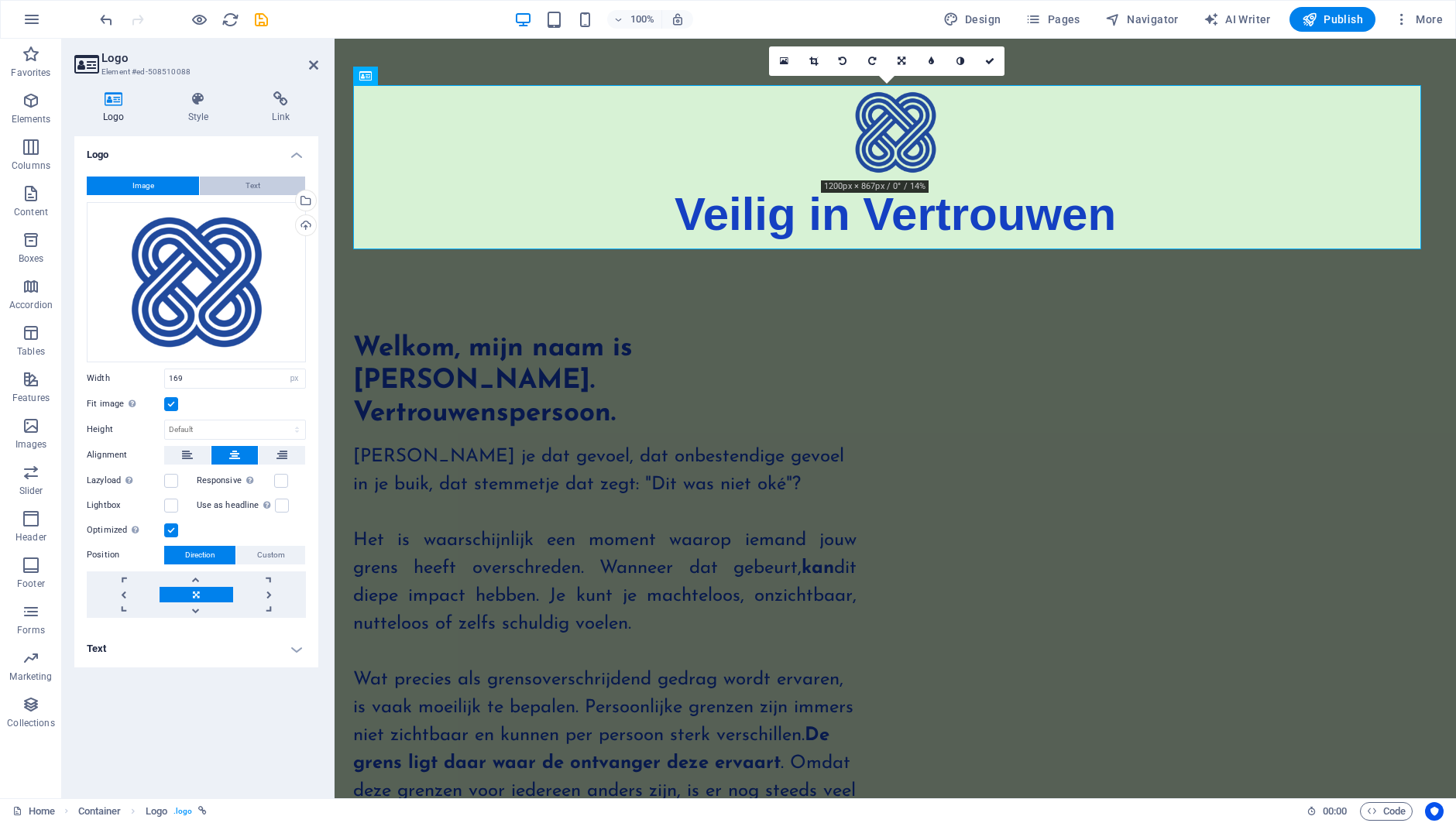
click at [279, 180] on button "Text" at bounding box center [252, 185] width 105 height 19
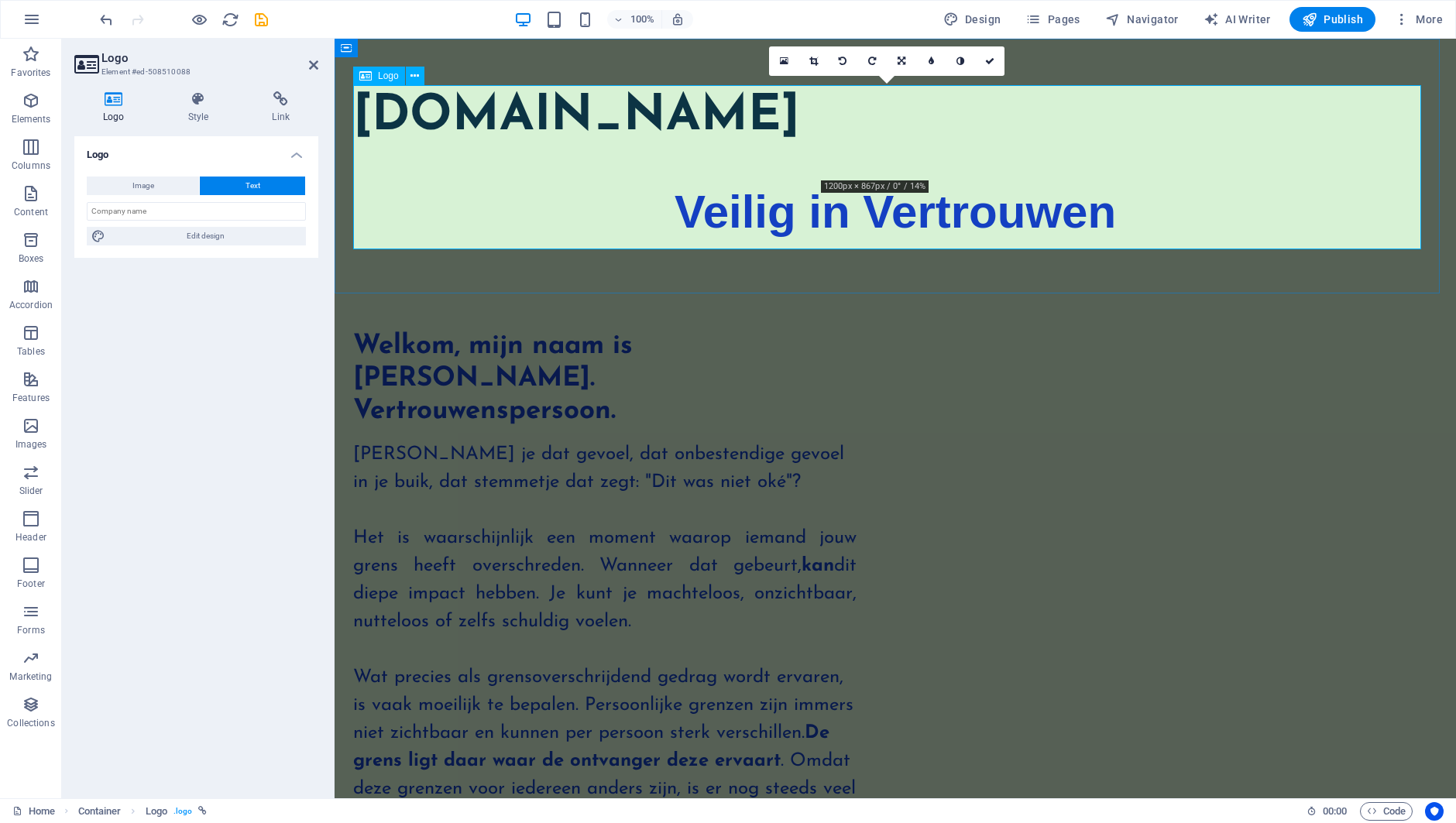
click at [1142, 213] on div "[DOMAIN_NAME] Veilig in Vertrouwen" at bounding box center [895, 167] width 1084 height 162
click at [189, 231] on span "Edit design" at bounding box center [205, 236] width 191 height 19
click at [973, 208] on div "[DOMAIN_NAME] Veilig in Vertrouwen" at bounding box center [895, 167] width 1084 height 162
click at [972, 212] on div "[DOMAIN_NAME] Veilig in Vertrouwen" at bounding box center [895, 167] width 1084 height 162
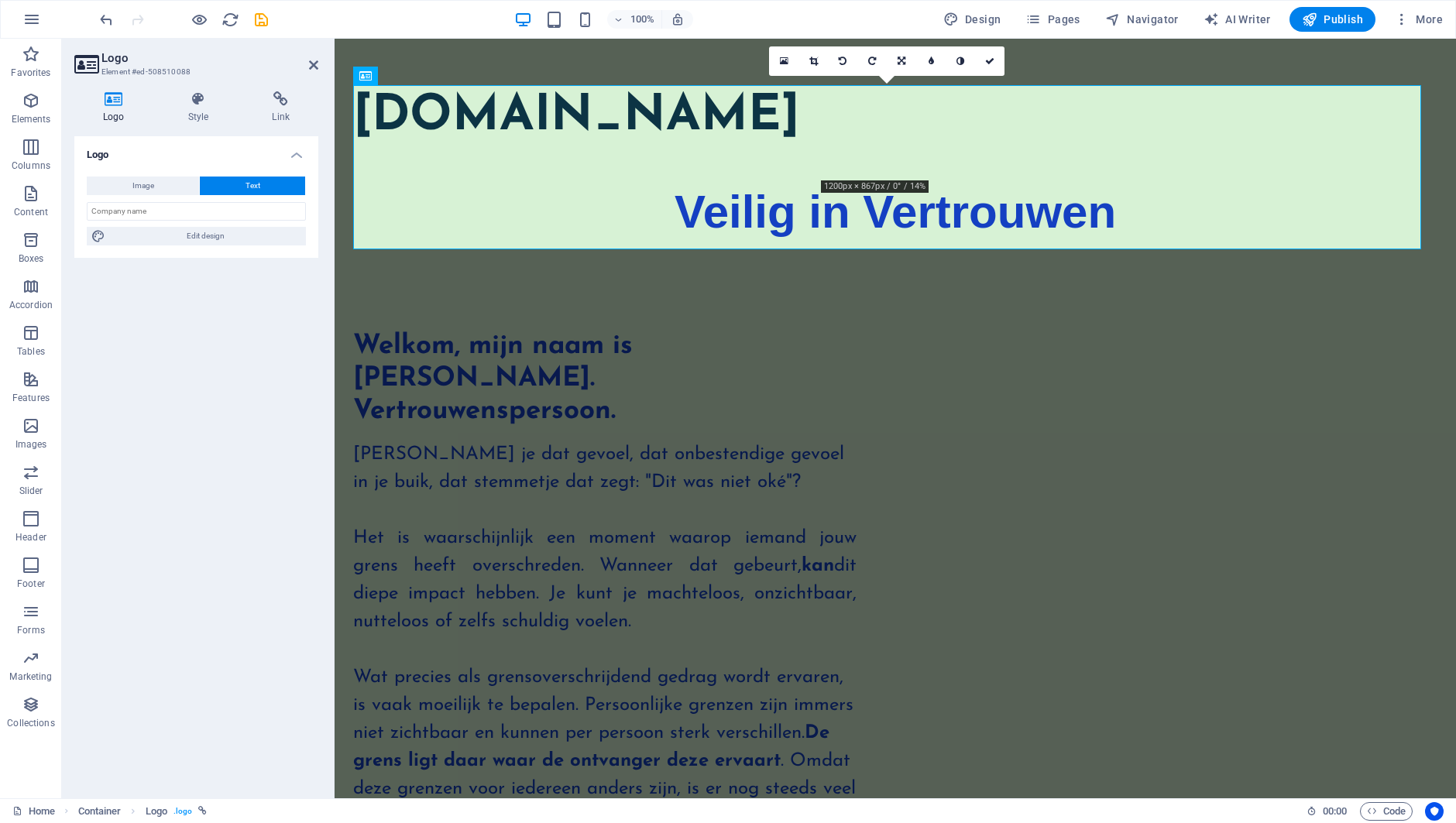
select select "px"
select select "700"
select select "px"
select select "rem"
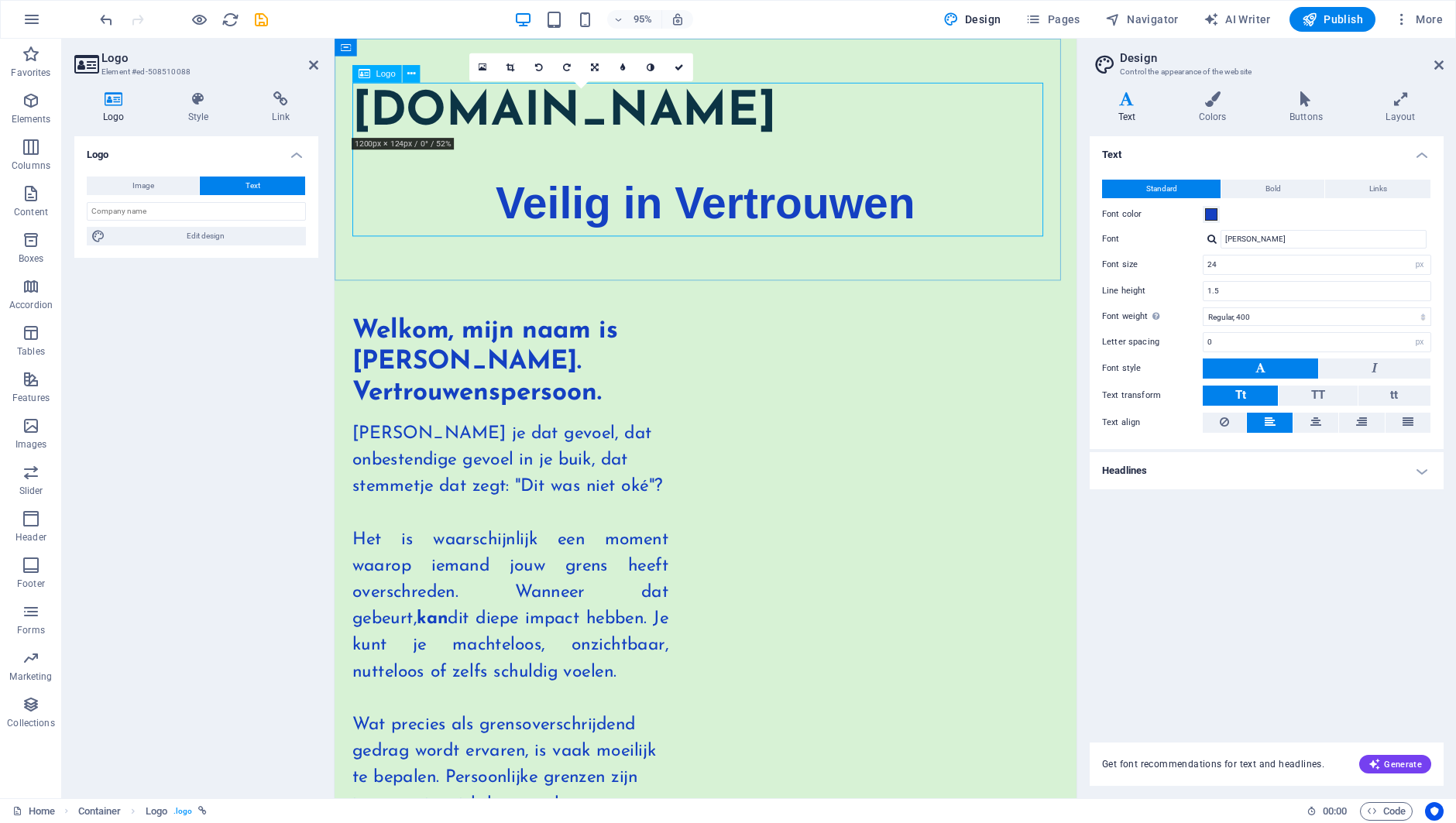
click at [966, 219] on div "[DOMAIN_NAME] Veilig in Vertrouwen" at bounding box center [725, 167] width 744 height 162
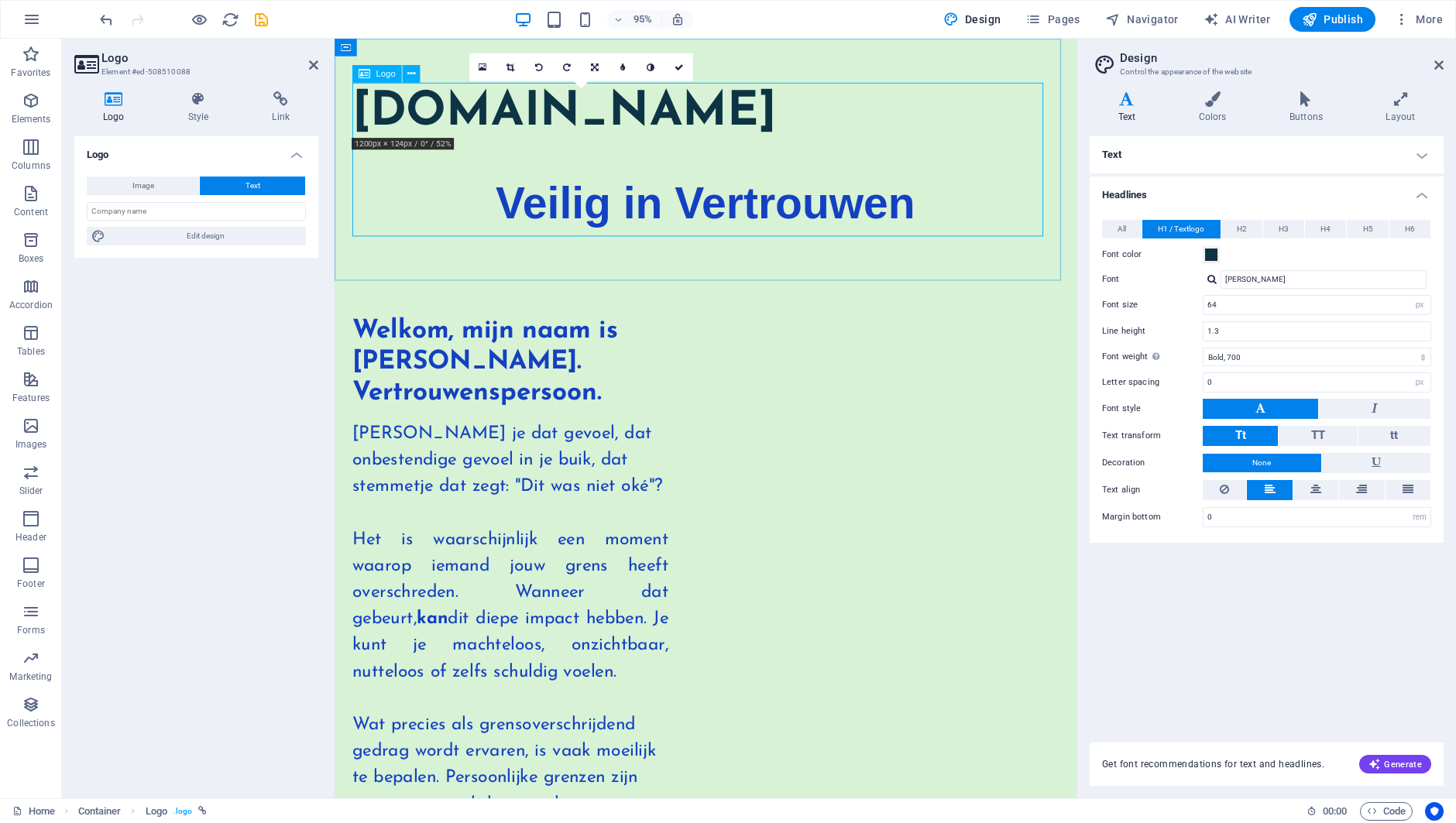
click at [977, 217] on div "[DOMAIN_NAME] Veilig in Vertrouwen" at bounding box center [725, 167] width 744 height 162
click at [976, 217] on div "[DOMAIN_NAME] Veilig in Vertrouwen" at bounding box center [725, 167] width 744 height 162
click at [1421, 149] on h4 "Text" at bounding box center [1266, 154] width 354 height 37
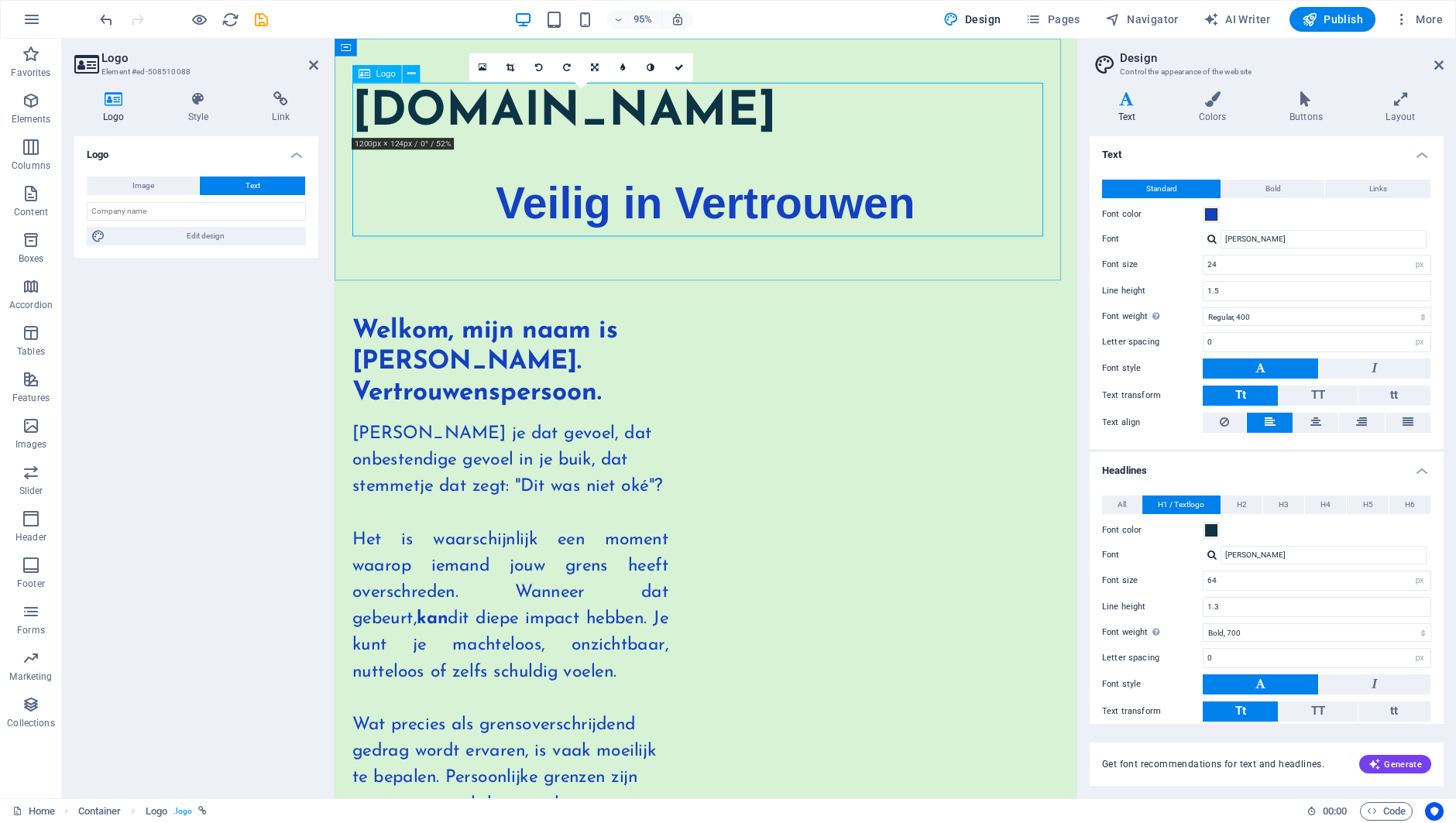
click at [955, 218] on div "[DOMAIN_NAME] Veilig in Vertrouwen" at bounding box center [725, 167] width 744 height 162
click at [540, 67] on icon at bounding box center [538, 67] width 8 height 8
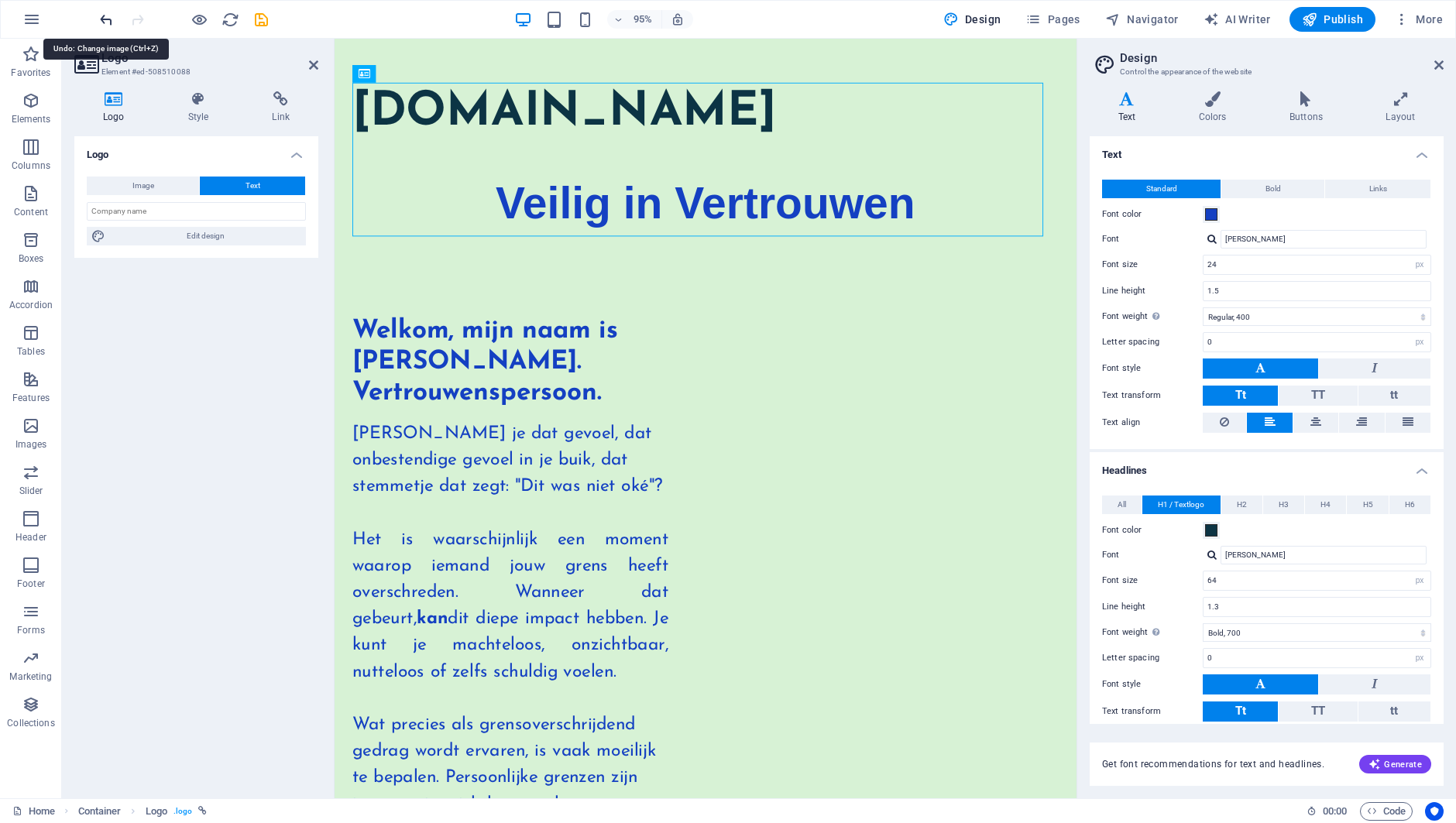
click at [108, 17] on icon "undo" at bounding box center [106, 20] width 18 height 18
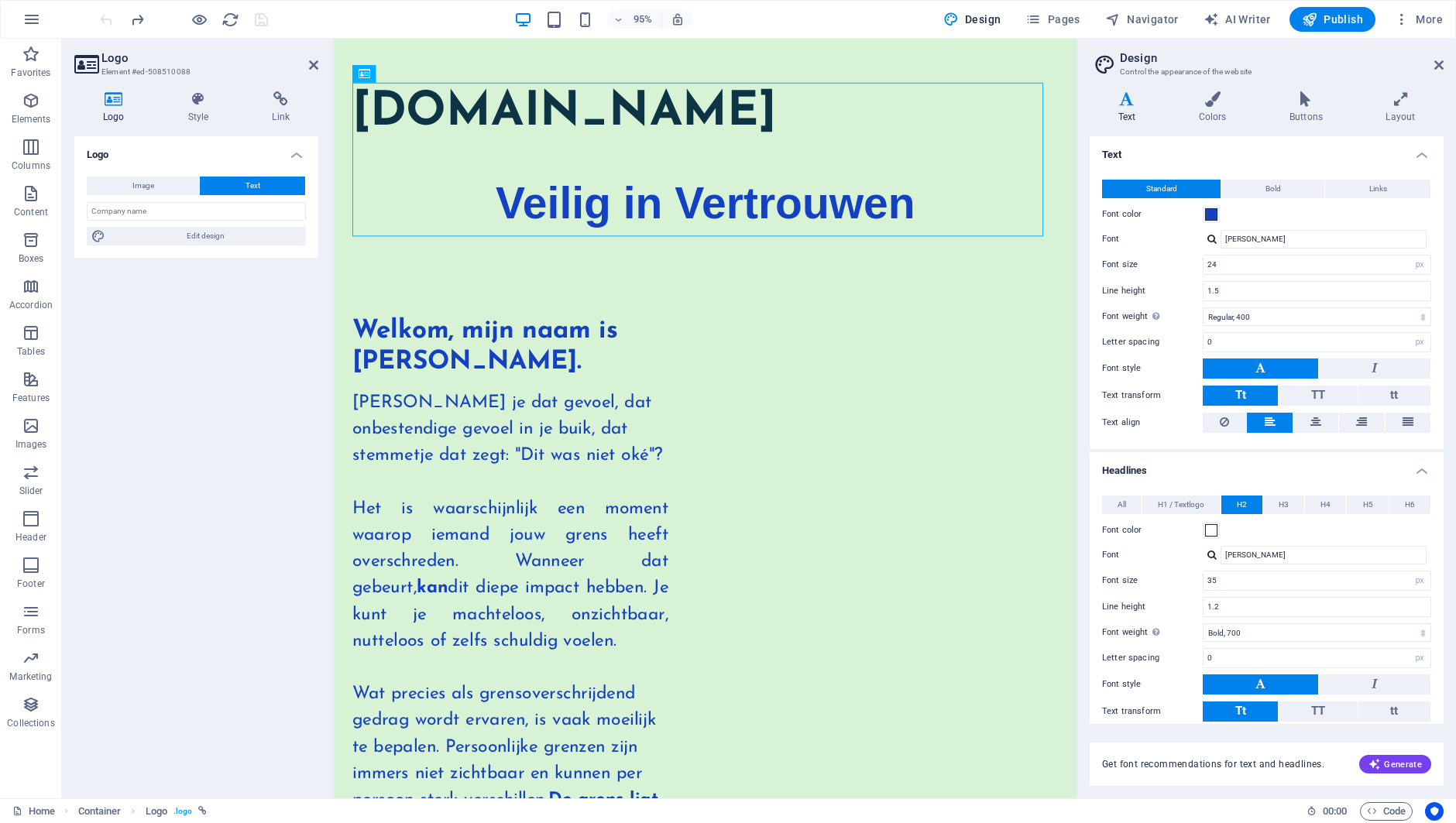
click at [108, 17] on div at bounding box center [184, 20] width 174 height 25
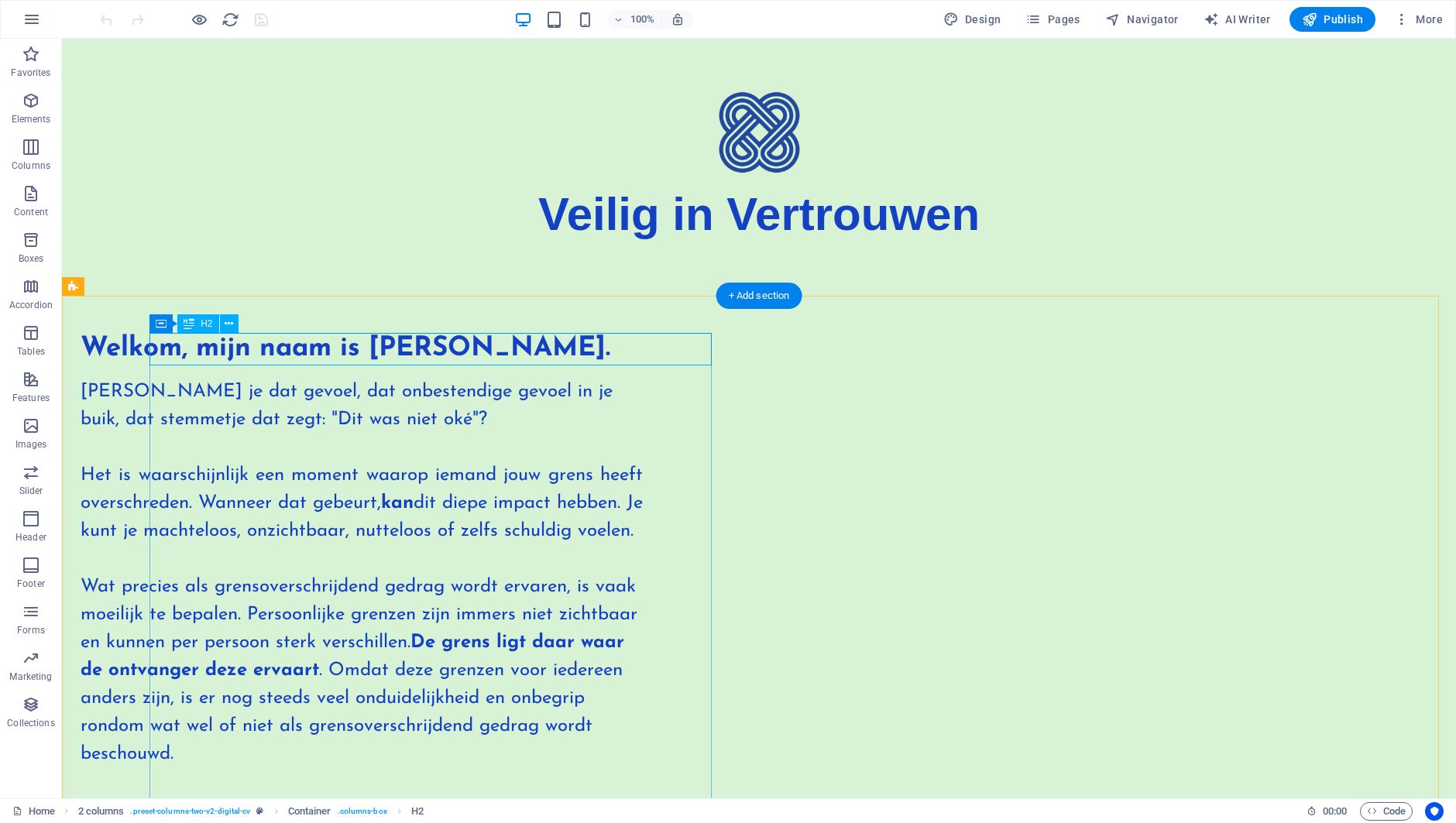
click at [643, 343] on div "Welkom, mijn naam is [PERSON_NAME]." at bounding box center [361, 349] width 562 height 32
click at [822, 216] on div "Veilig in Vertrouwen" at bounding box center [758, 167] width 1202 height 164
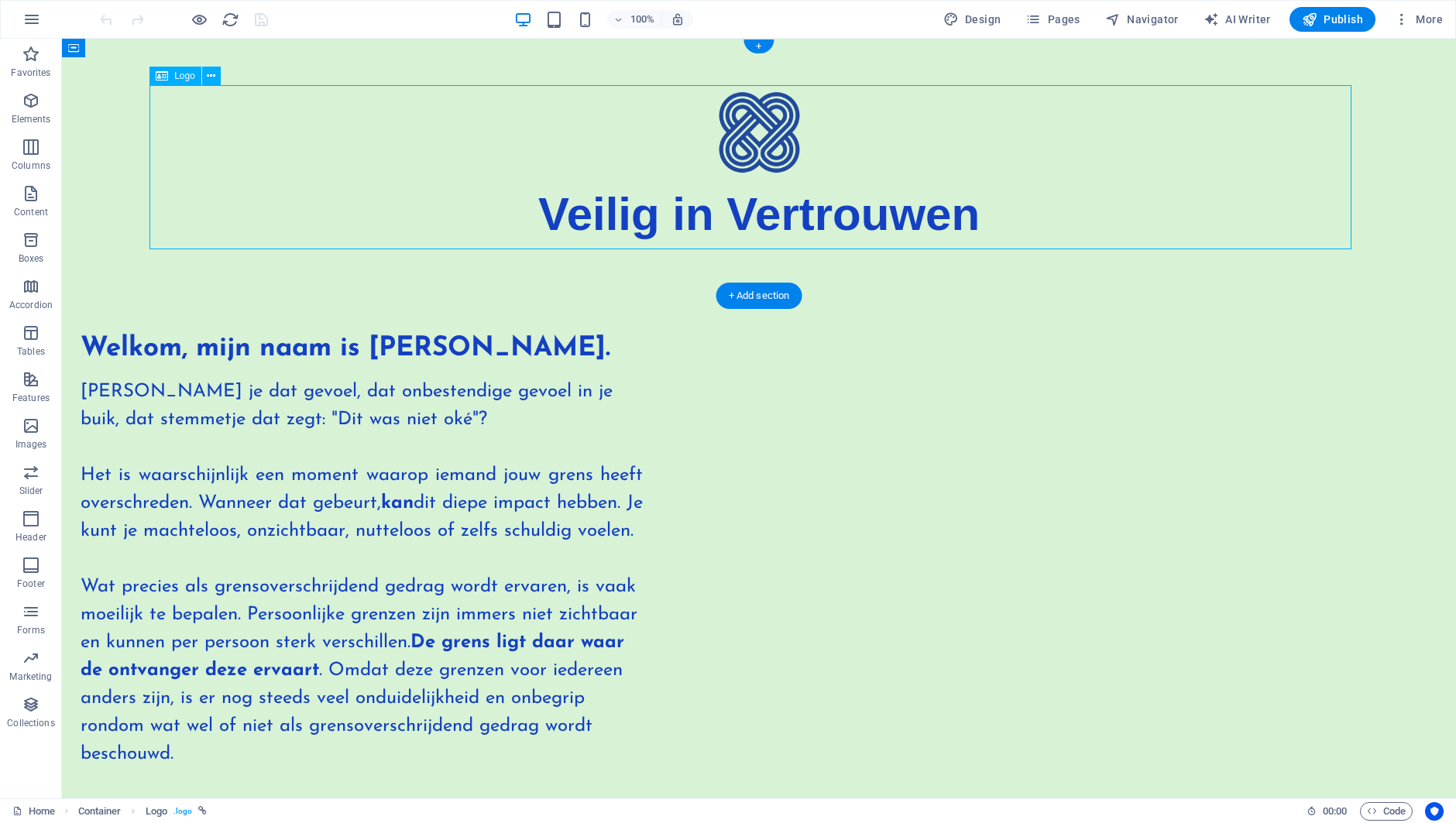
click at [990, 215] on div "Veilig in Vertrouwen" at bounding box center [758, 167] width 1202 height 164
click at [208, 86] on div "Logo" at bounding box center [190, 77] width 81 height 20
click at [215, 75] on icon at bounding box center [211, 77] width 8 height 16
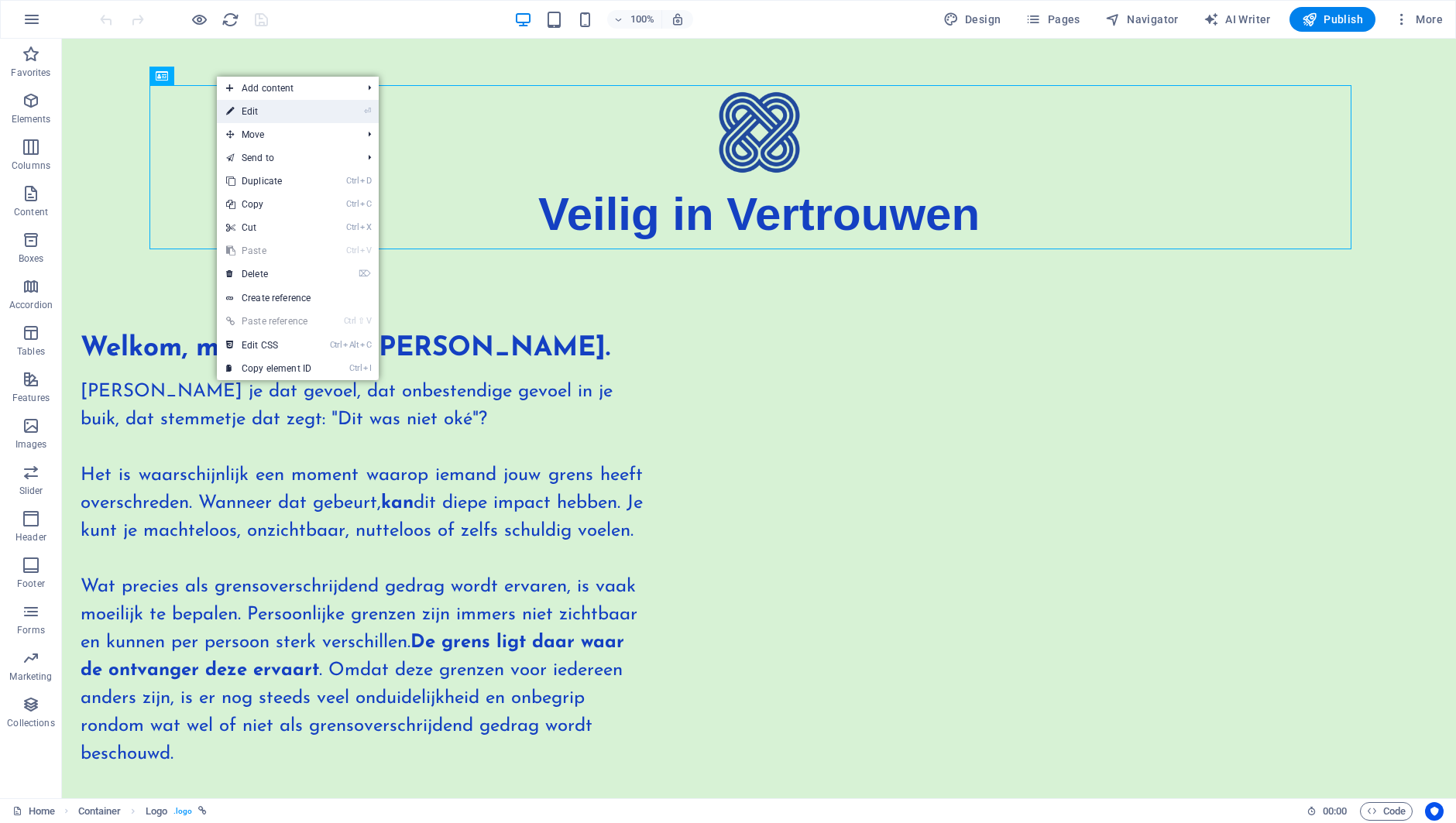
click at [232, 114] on icon at bounding box center [230, 112] width 8 height 23
select select "px"
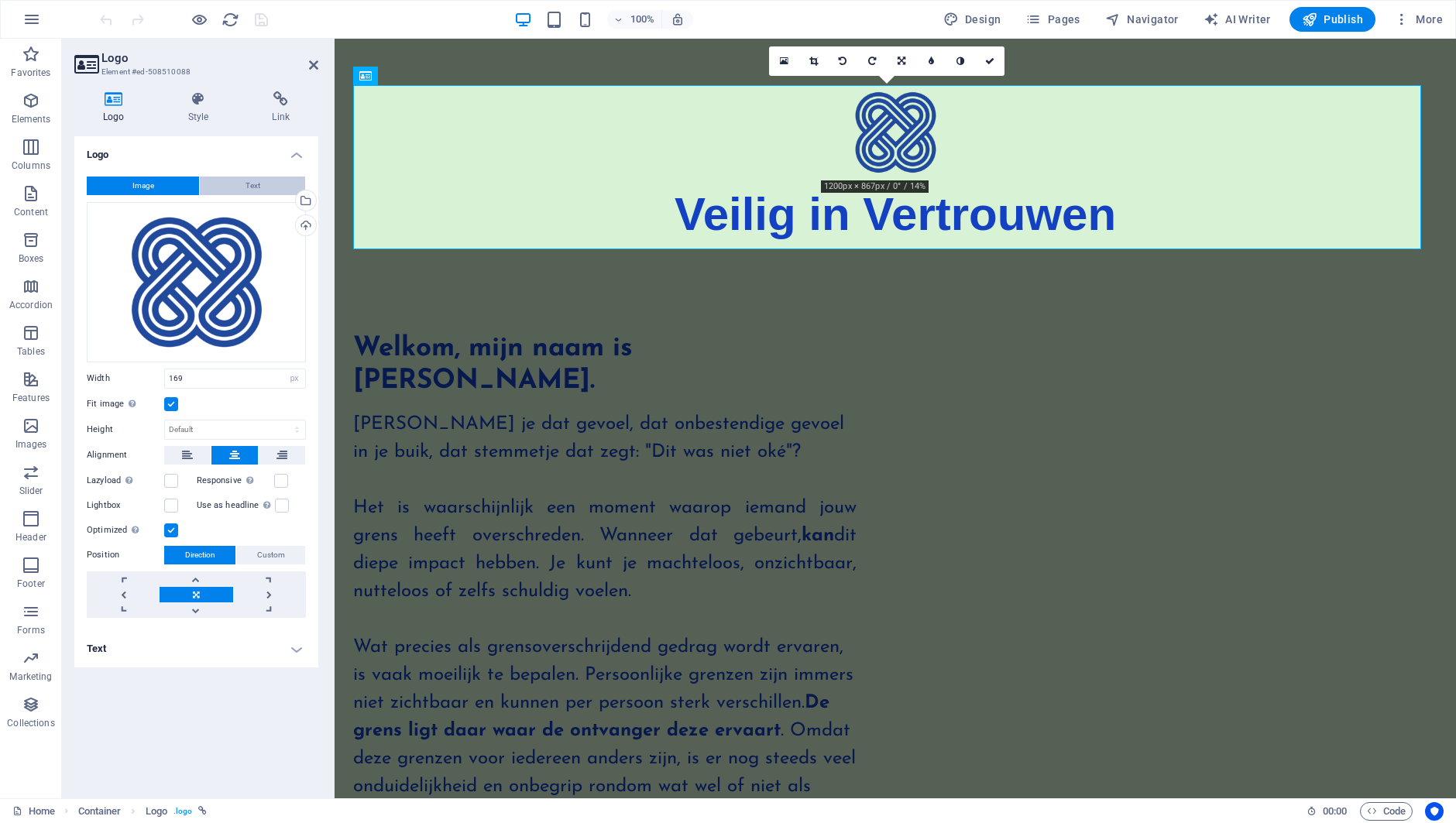
click at [240, 180] on button "Text" at bounding box center [252, 185] width 105 height 19
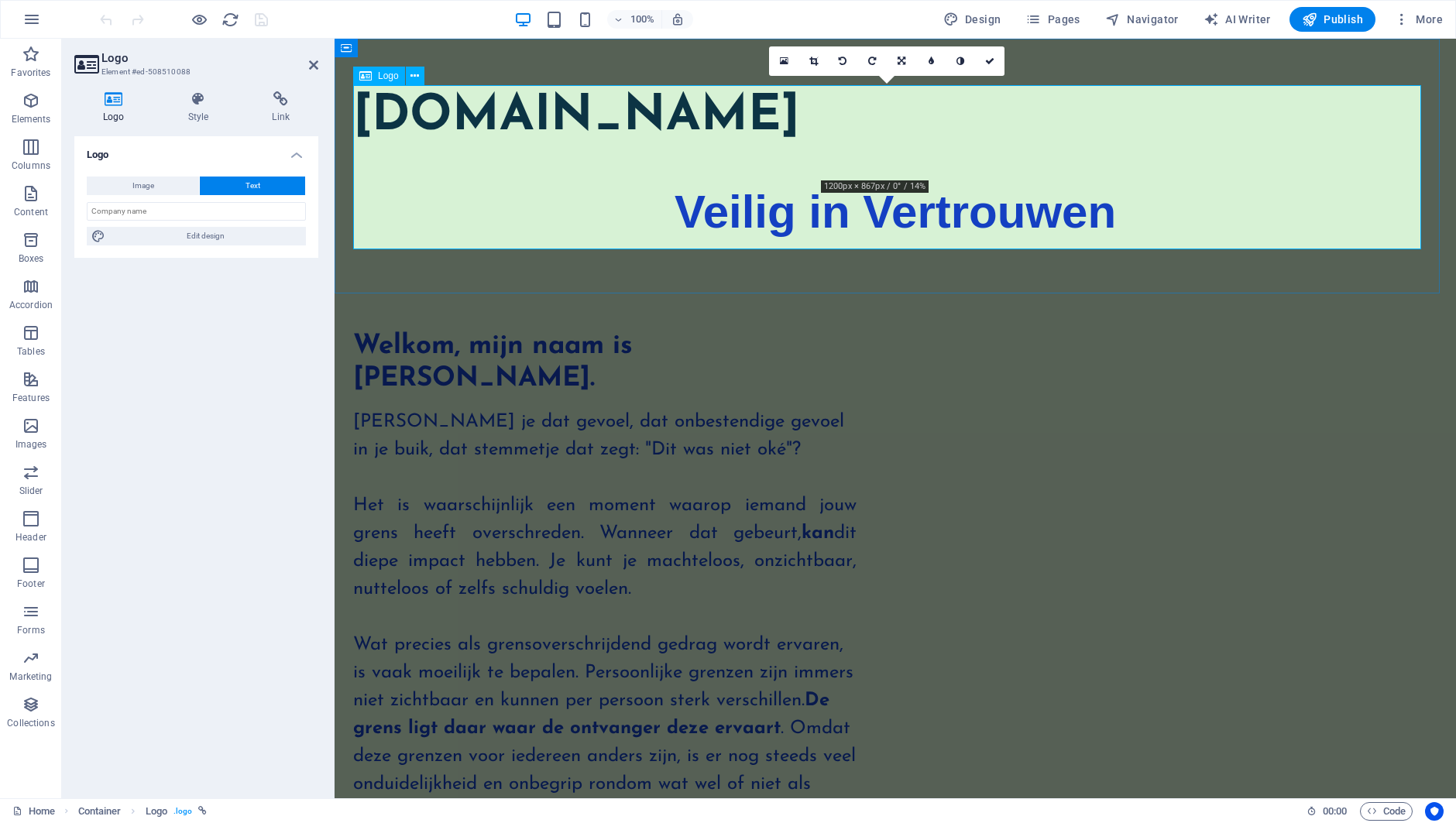
click at [1139, 214] on div "[DOMAIN_NAME] Veilig in Vertrouwen" at bounding box center [895, 167] width 1084 height 162
click at [844, 64] on icon at bounding box center [842, 61] width 8 height 9
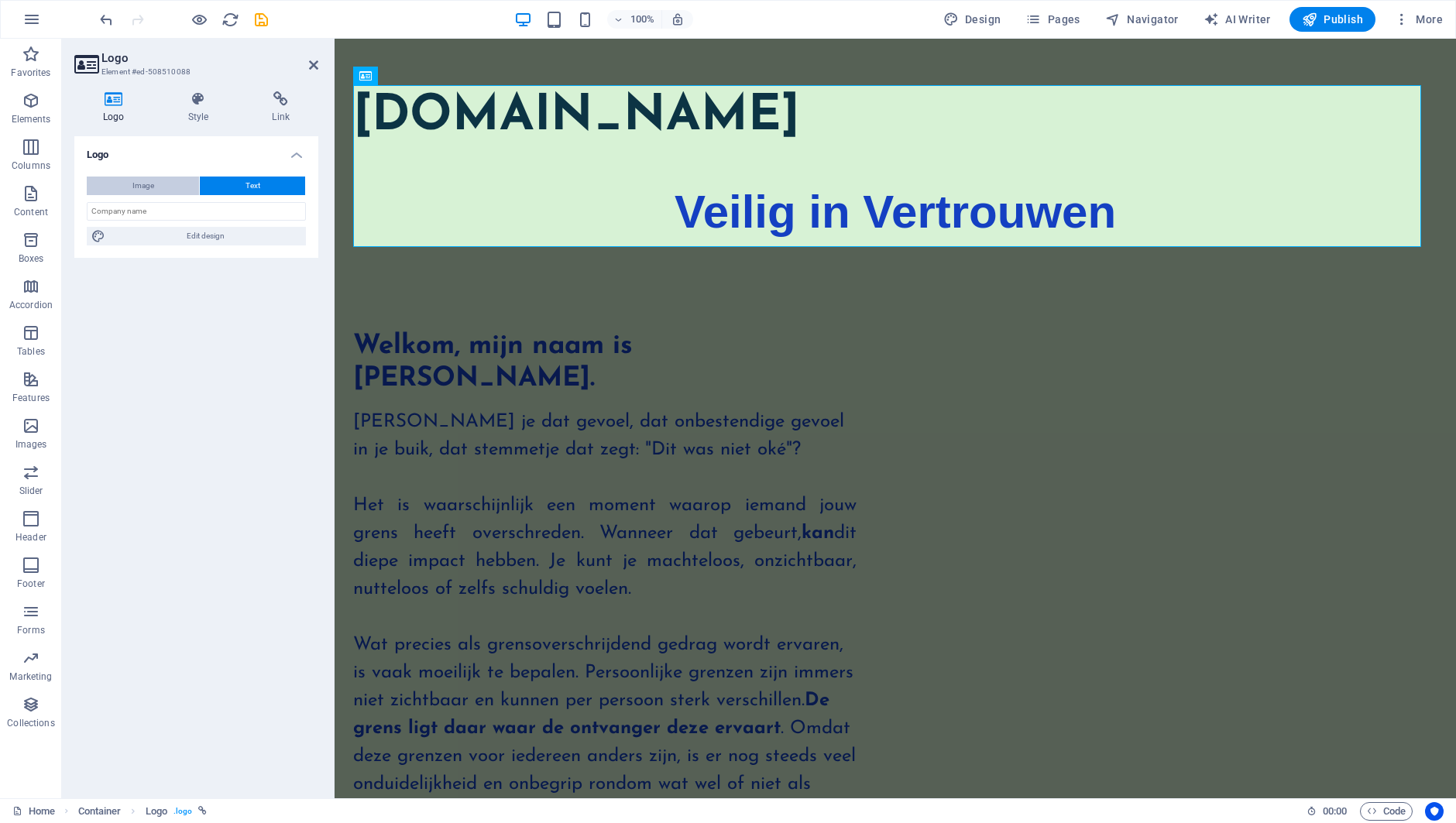
click at [163, 185] on button "Image" at bounding box center [142, 185] width 113 height 19
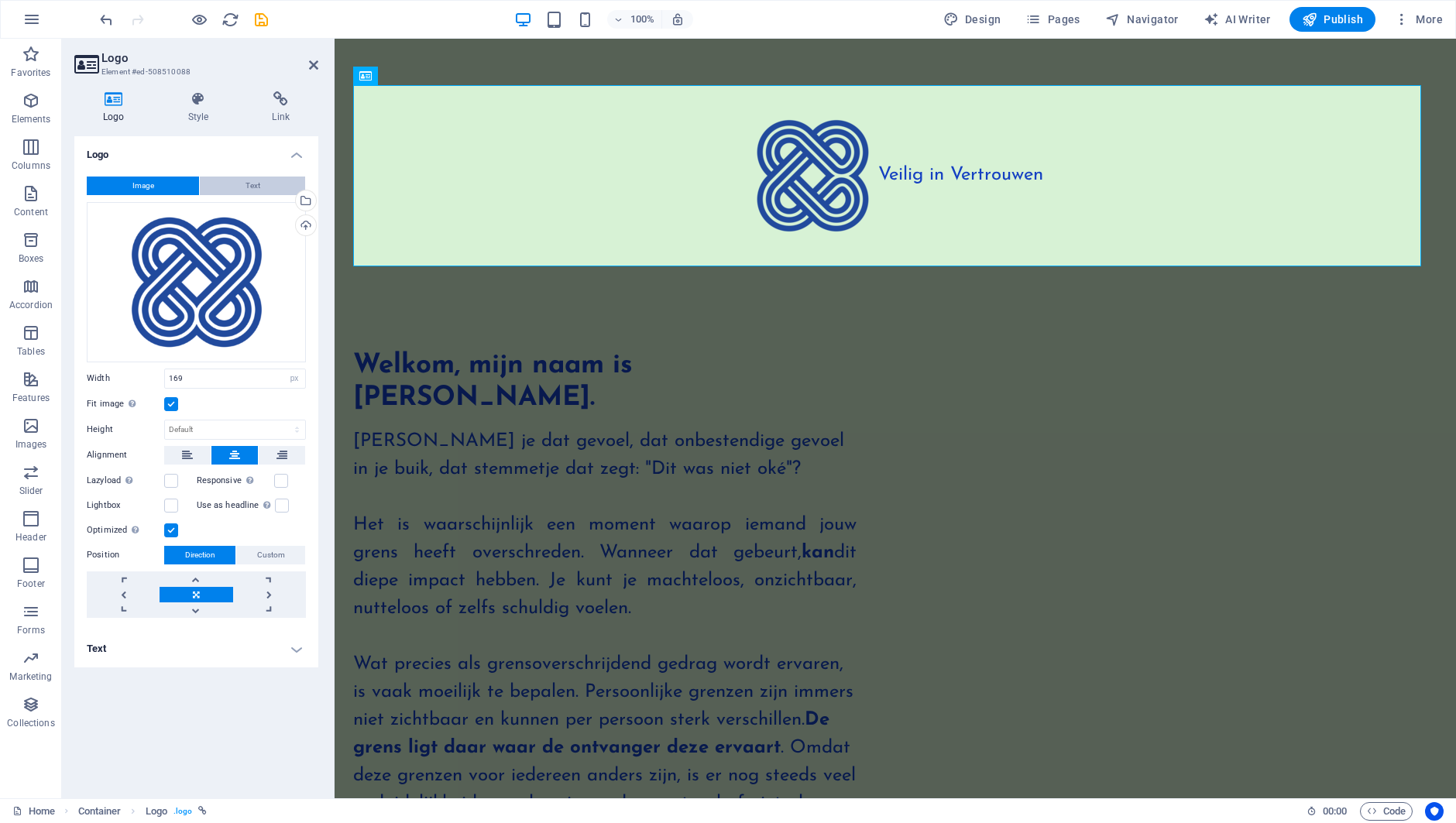
click at [254, 185] on span "Text" at bounding box center [253, 185] width 14 height 19
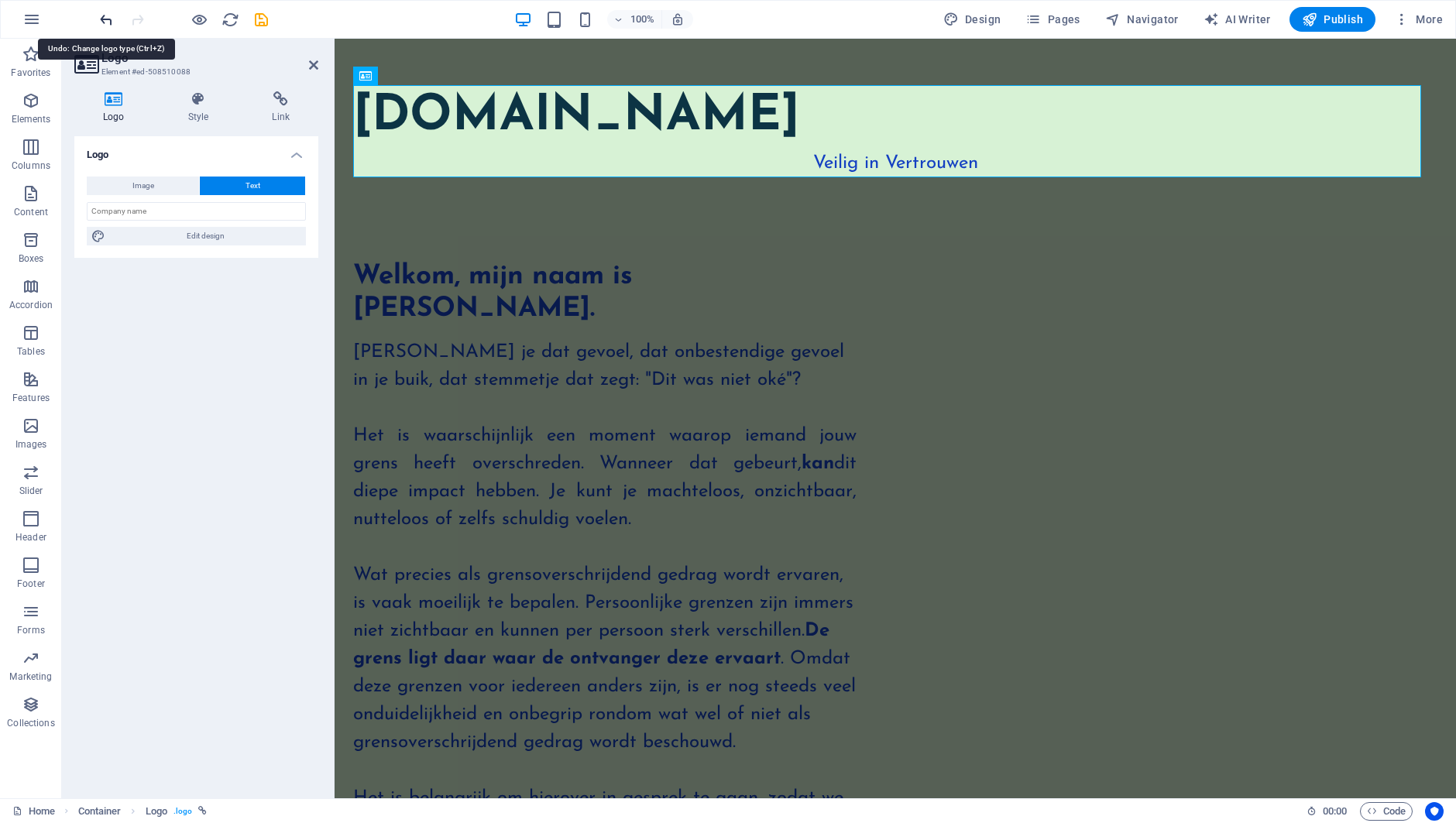
click at [108, 23] on icon "undo" at bounding box center [106, 20] width 18 height 18
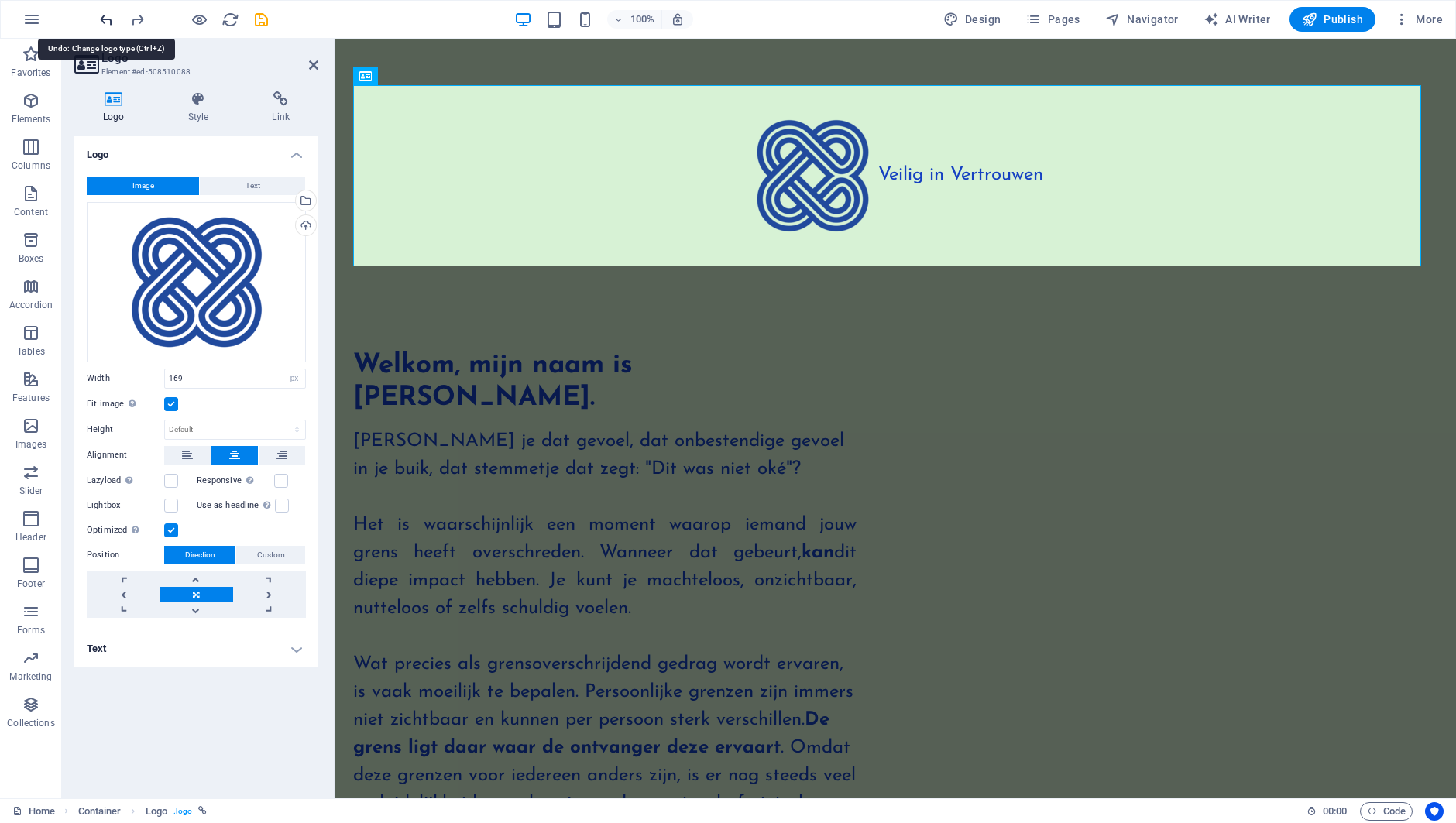
click at [108, 23] on icon "undo" at bounding box center [106, 20] width 18 height 18
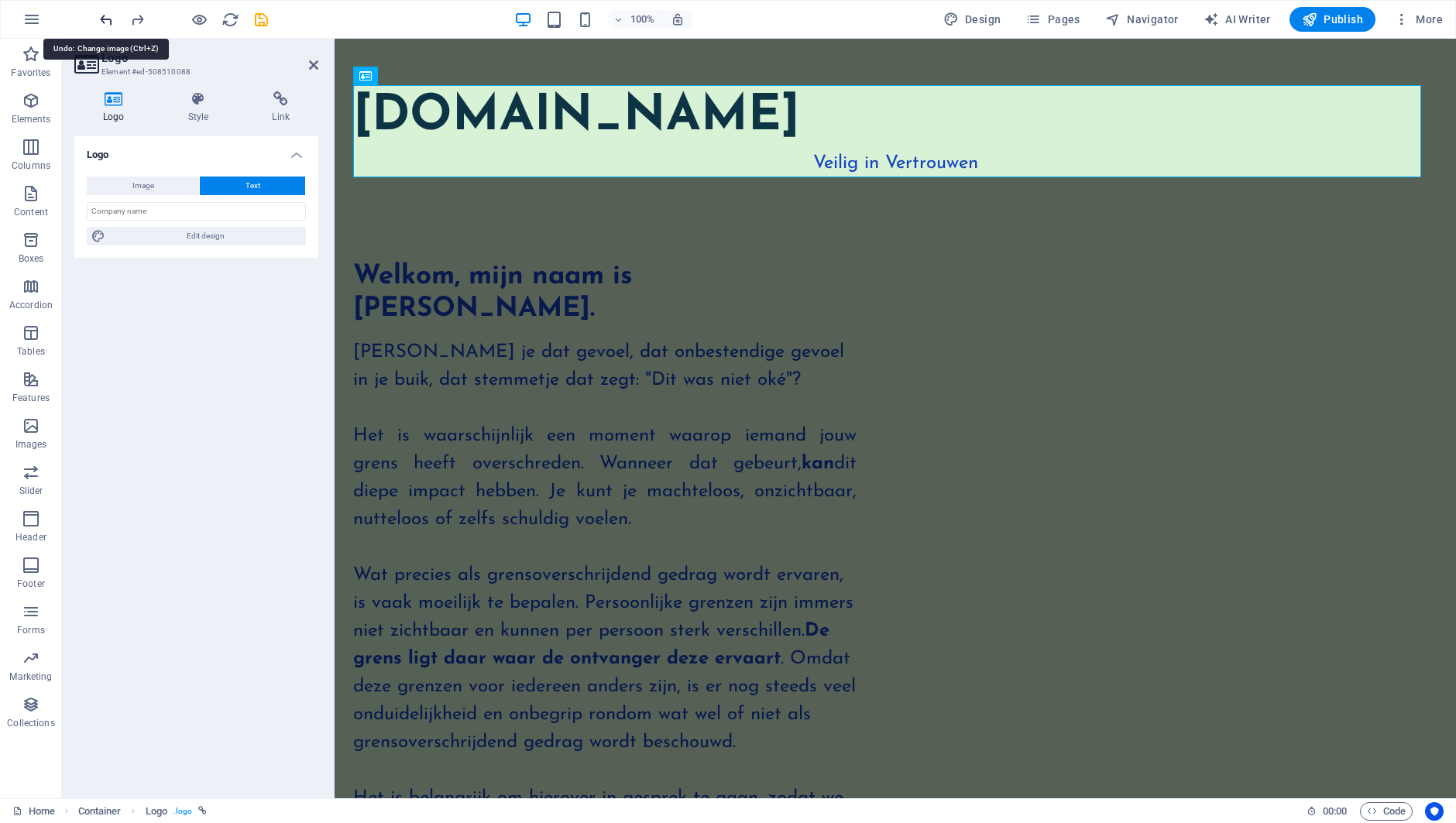
click at [108, 23] on icon "undo" at bounding box center [106, 20] width 18 height 18
click at [108, 23] on div at bounding box center [184, 20] width 174 height 25
